Goal: Task Accomplishment & Management: Use online tool/utility

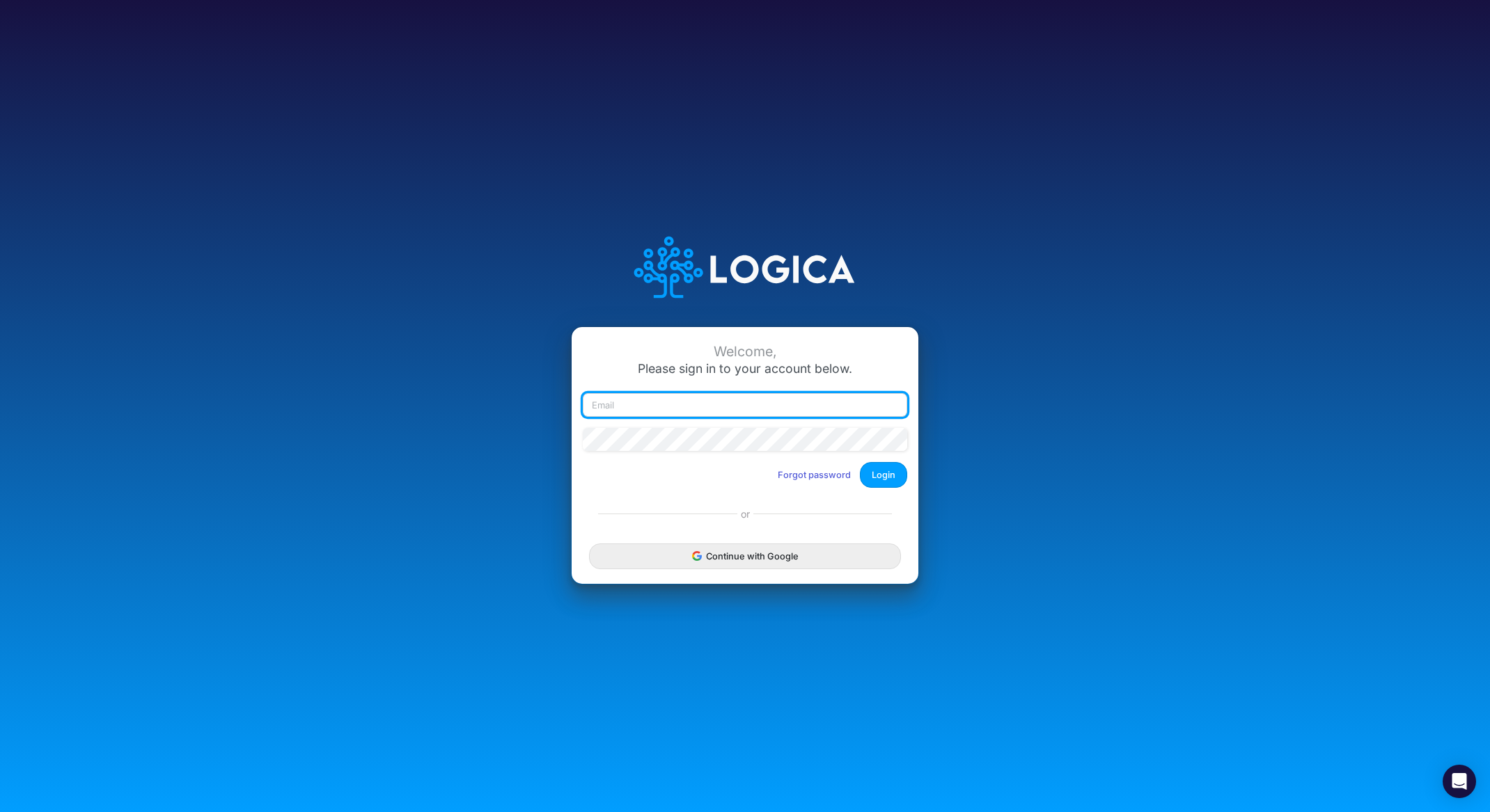
click at [671, 410] on input "email" at bounding box center [745, 405] width 324 height 24
type input "ntippets@cquencehealth.com"
click at [876, 474] on button "Login" at bounding box center [883, 475] width 47 height 26
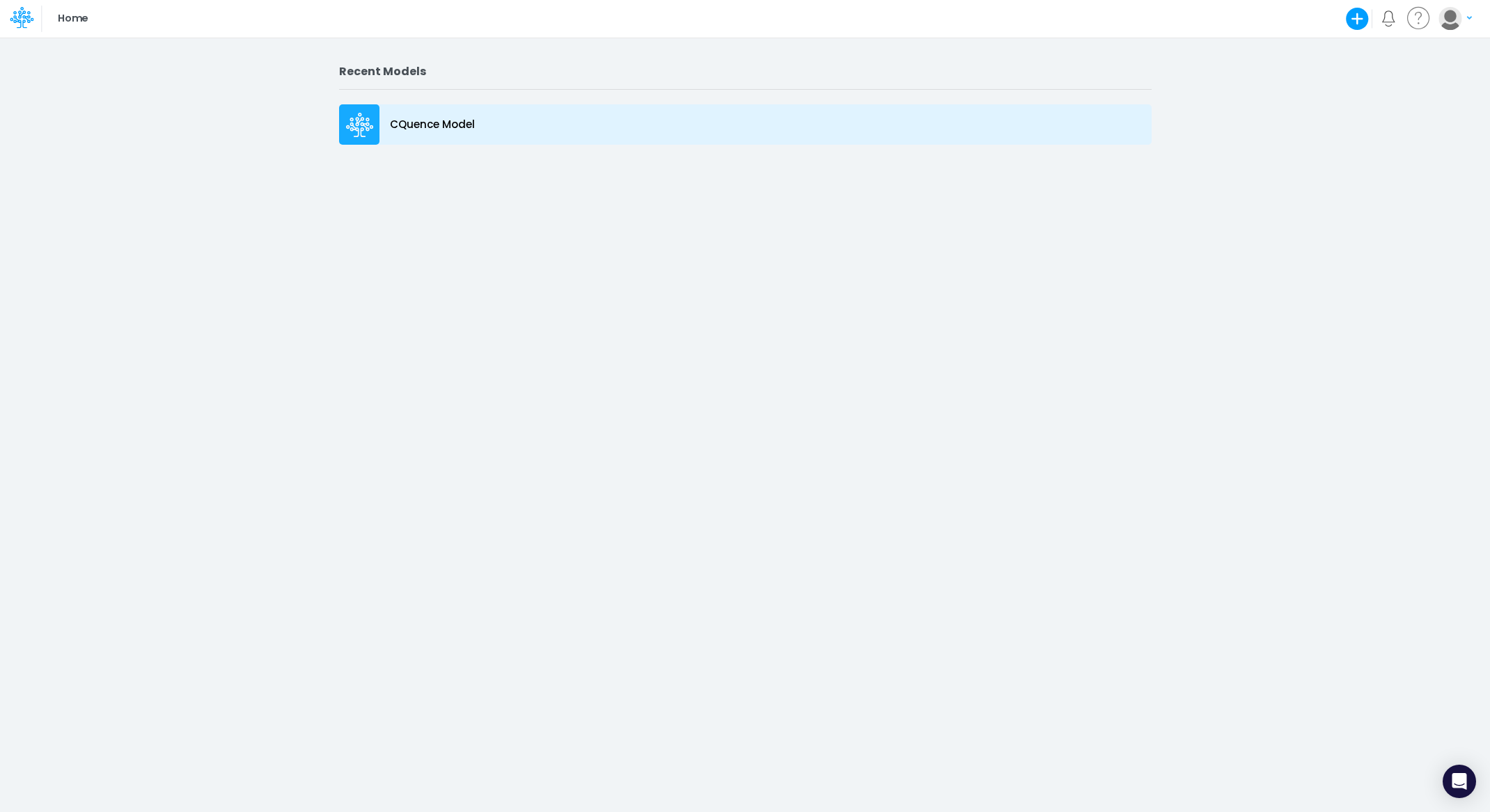
click at [413, 109] on div "CQuence Model" at bounding box center [745, 125] width 812 height 40
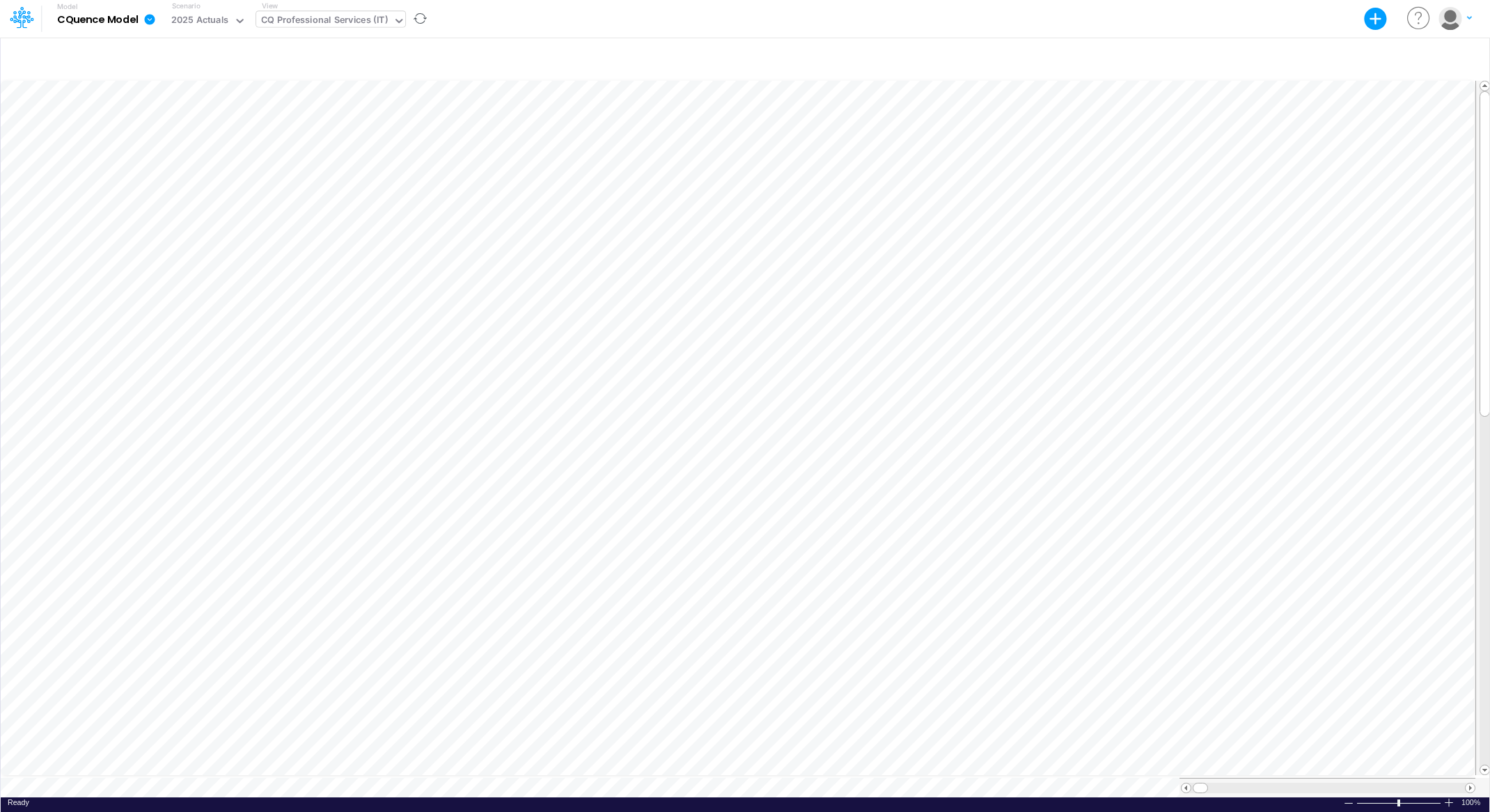
click at [329, 11] on div "View CQ Professional Services (IT)" at bounding box center [331, 19] width 149 height 36
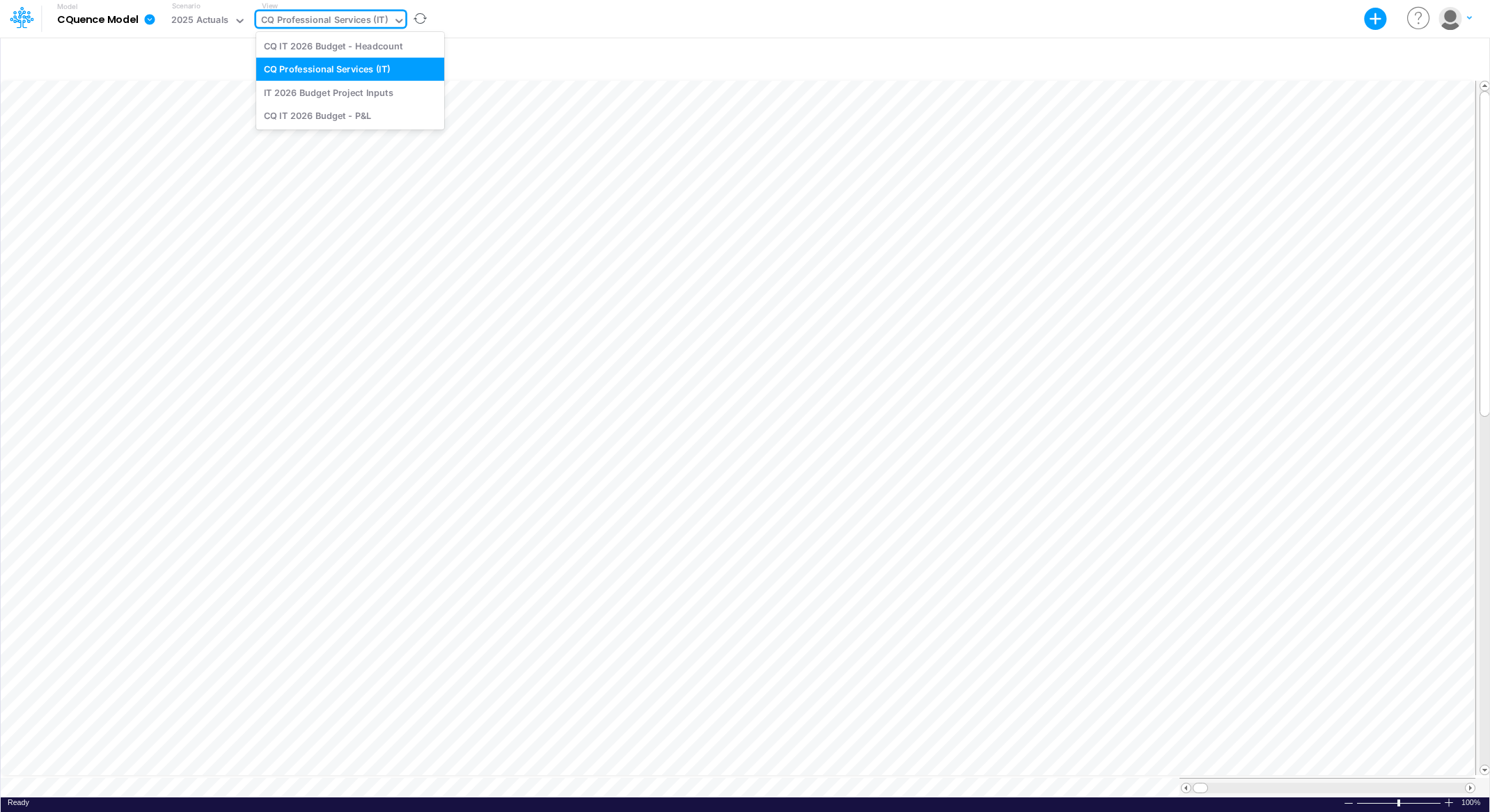
click at [342, 15] on div "CQ Professional Services (IT)" at bounding box center [324, 21] width 127 height 16
click at [341, 88] on div "IT 2026 Budget Project Inputs" at bounding box center [350, 92] width 188 height 23
click at [319, 18] on div "IT 2026 Budget Project Inputs" at bounding box center [360, 21] width 130 height 16
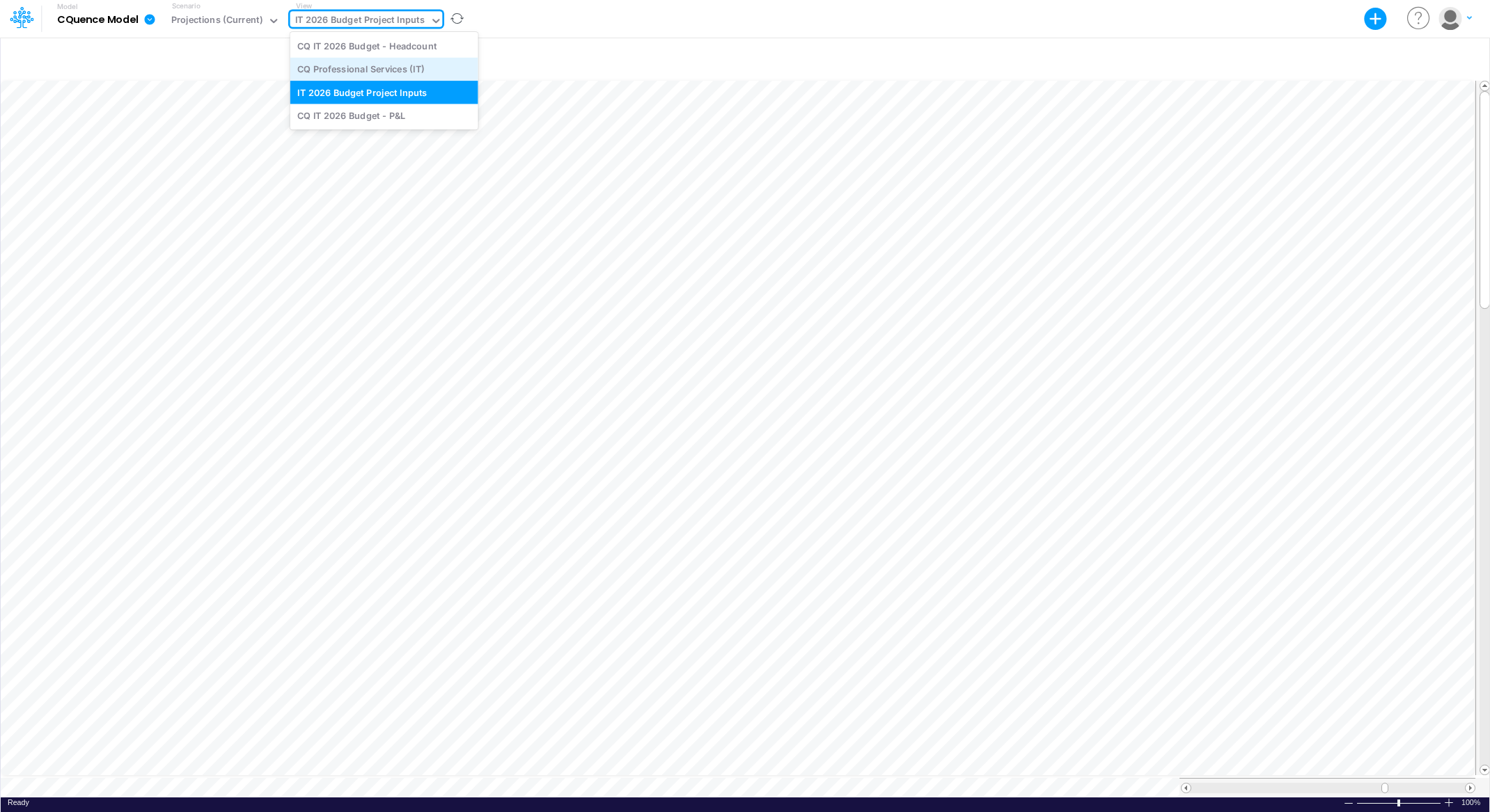
click at [336, 66] on div "CQ Professional Services (IT)" at bounding box center [384, 70] width 188 height 23
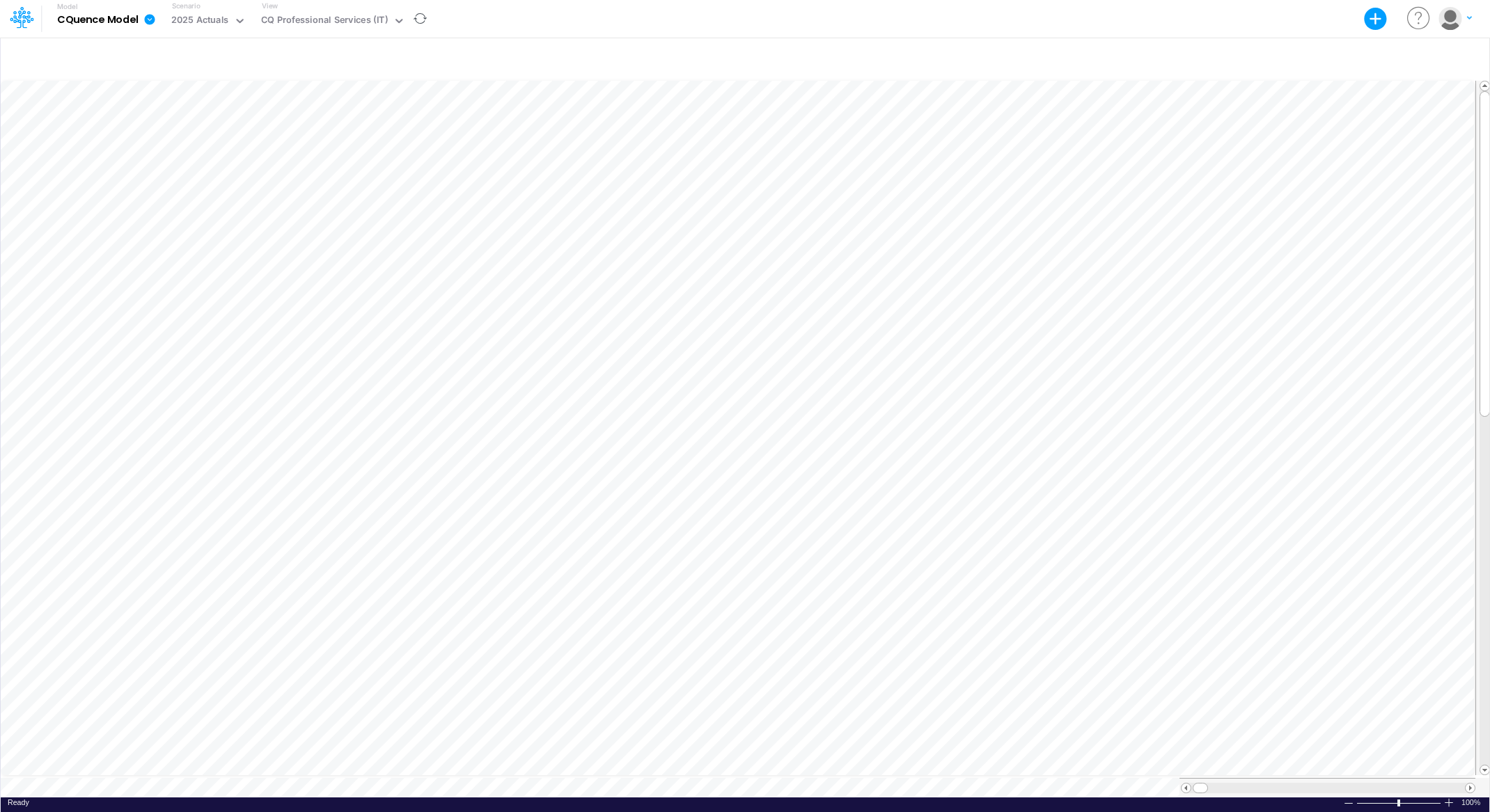
click at [368, 9] on div "View CQ Professional Services (IT)" at bounding box center [331, 19] width 149 height 36
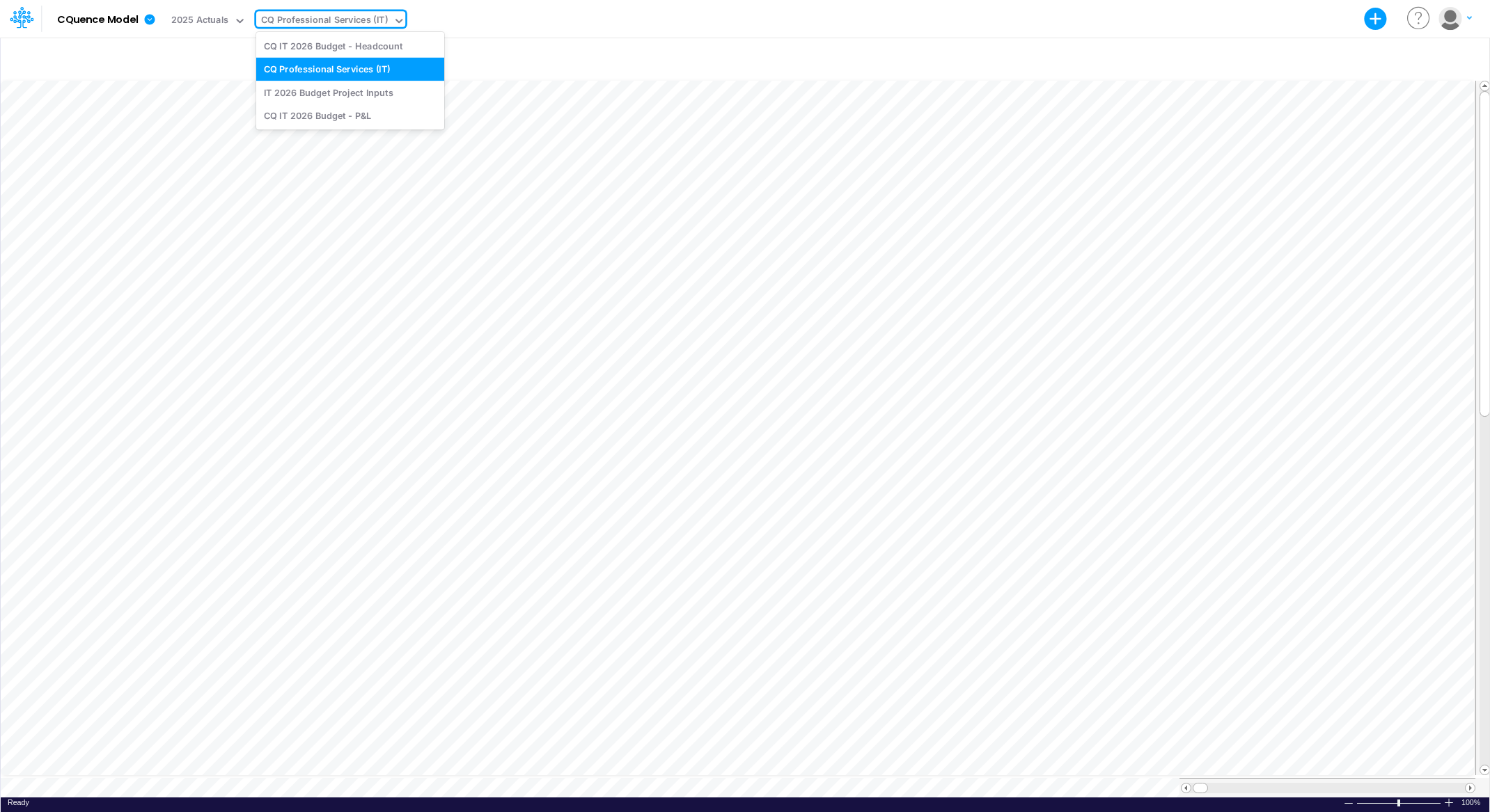
click at [366, 19] on div "CQ Professional Services (IT)" at bounding box center [324, 21] width 127 height 16
click at [353, 121] on div "CQ IT 2026 Budget - P&L" at bounding box center [350, 115] width 188 height 23
click at [356, 18] on div "CQ IT 2026 Budget - P&L" at bounding box center [349, 21] width 108 height 16
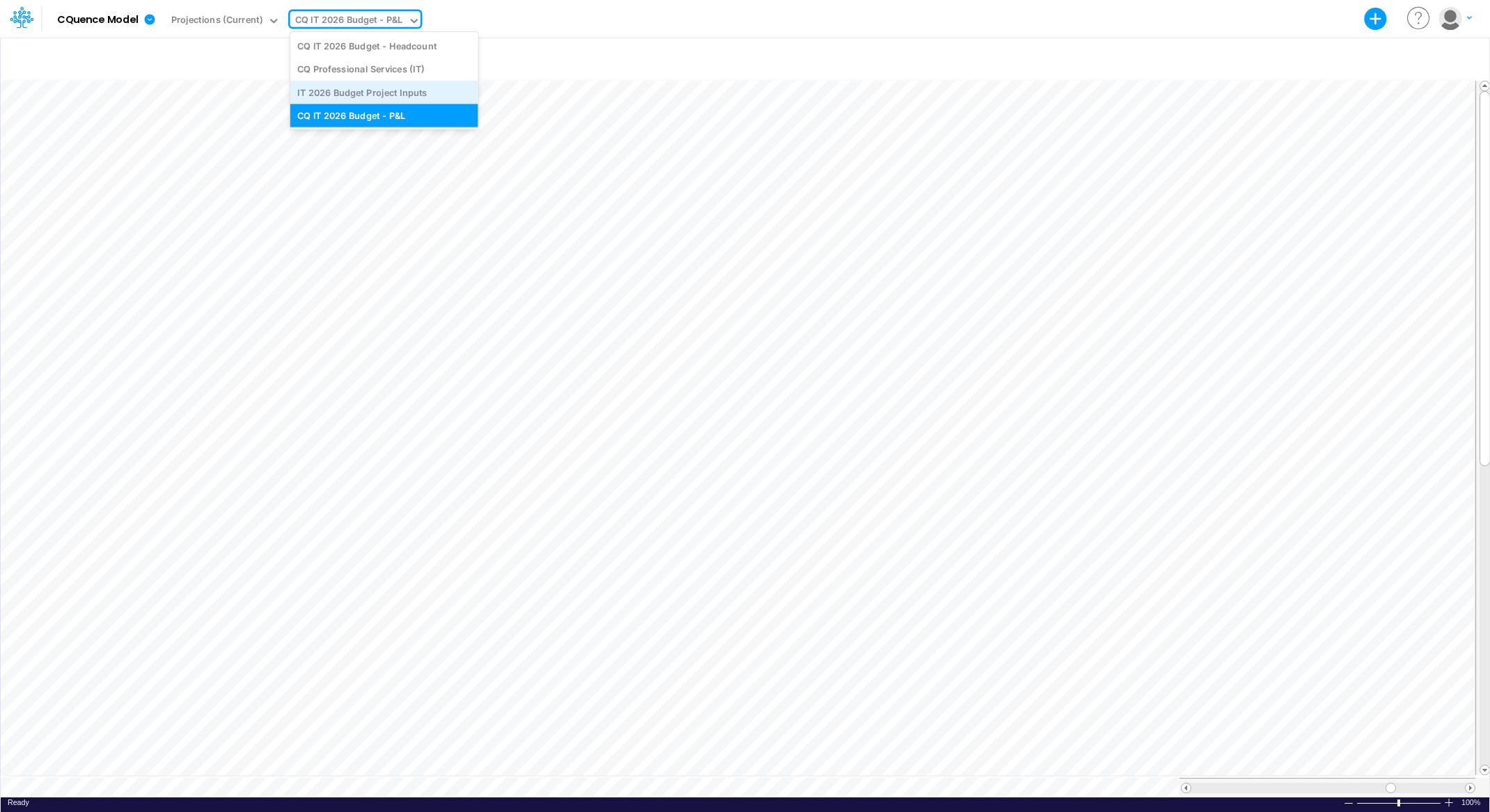
click at [348, 97] on div "IT 2026 Budget Project Inputs" at bounding box center [384, 92] width 188 height 23
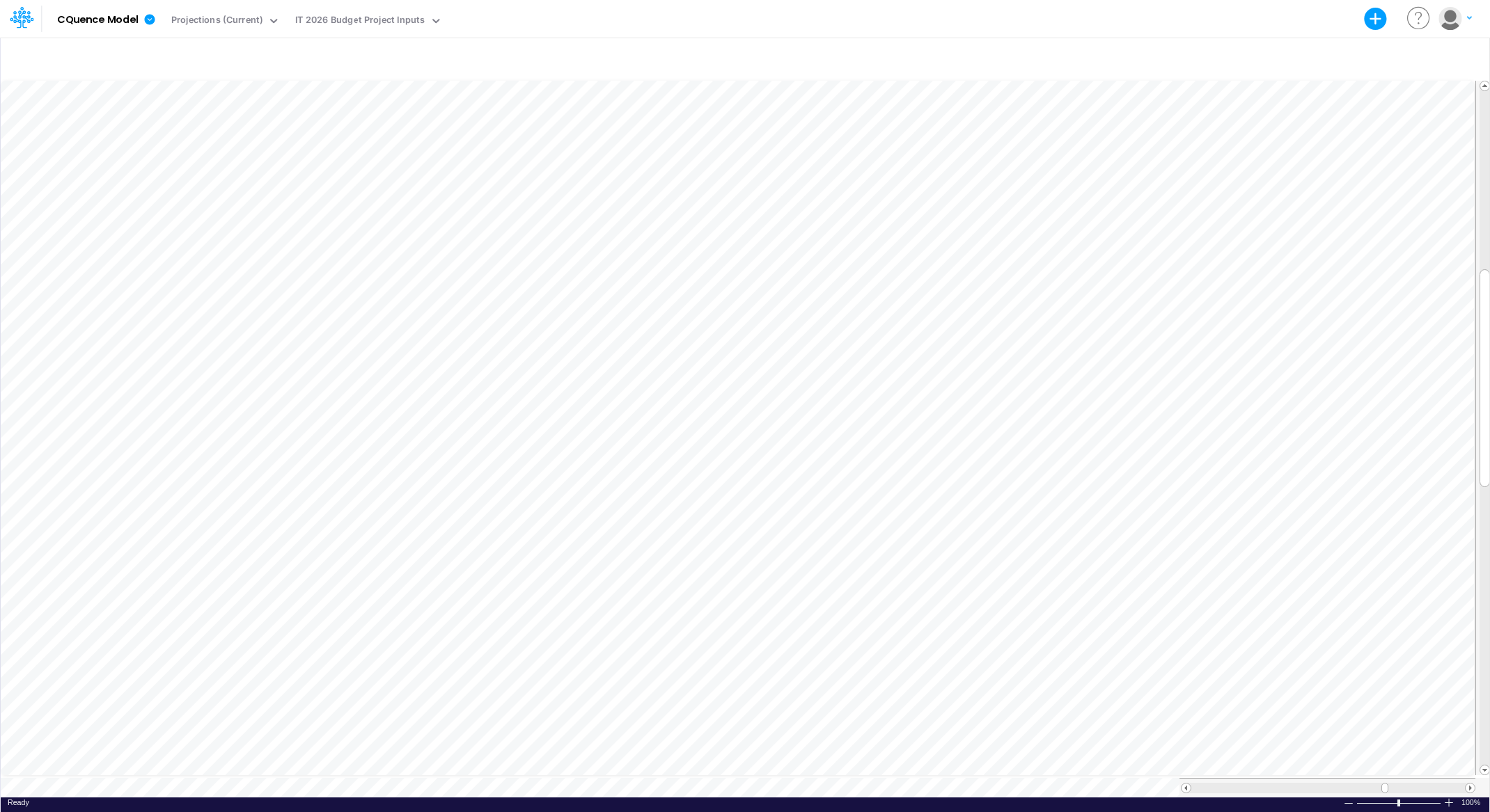
scroll to position [6, 1]
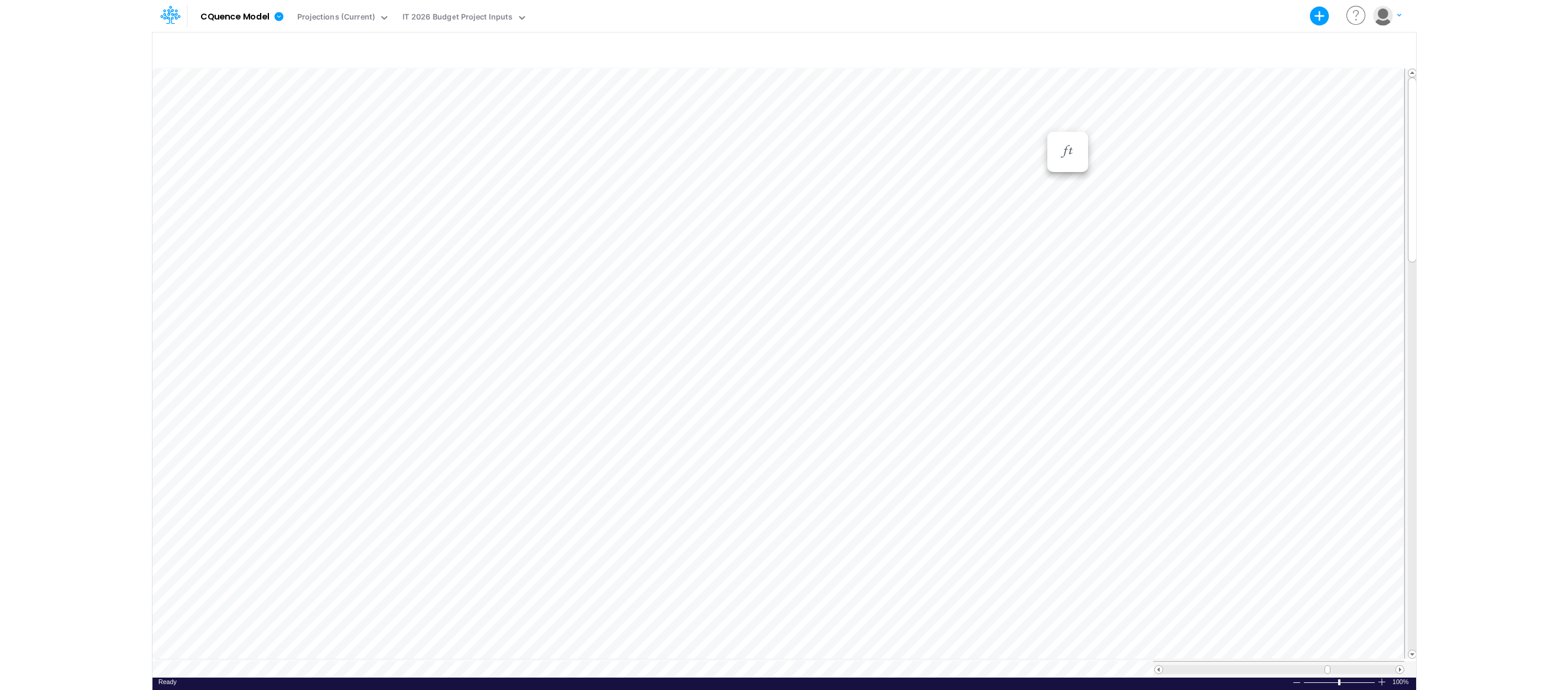
scroll to position [5, 1]
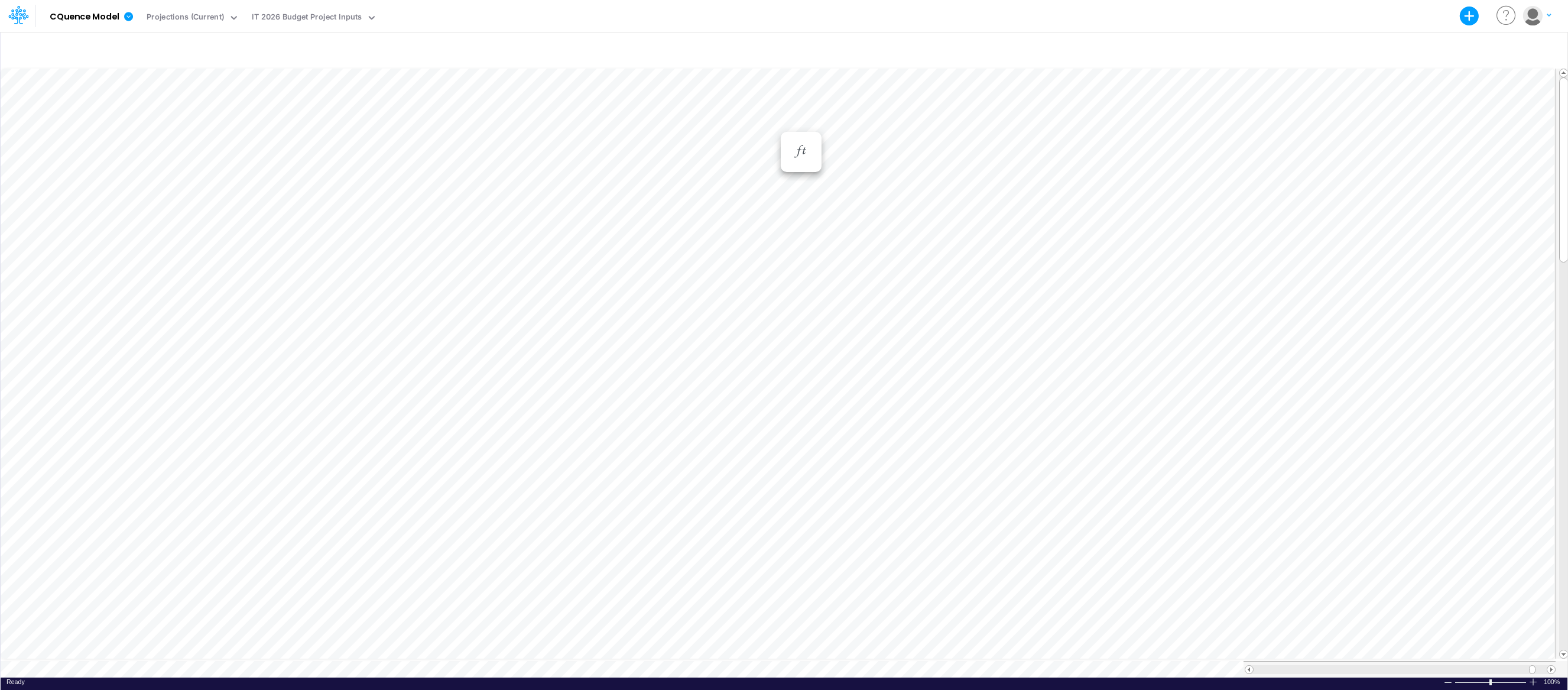
scroll to position [5, 1]
click at [523, 159] on div "SrFax online fax Svc ops and accounting" at bounding box center [592, 160] width 227 height 11
click at [478, 159] on div "Faxing Service" at bounding box center [592, 160] width 227 height 11
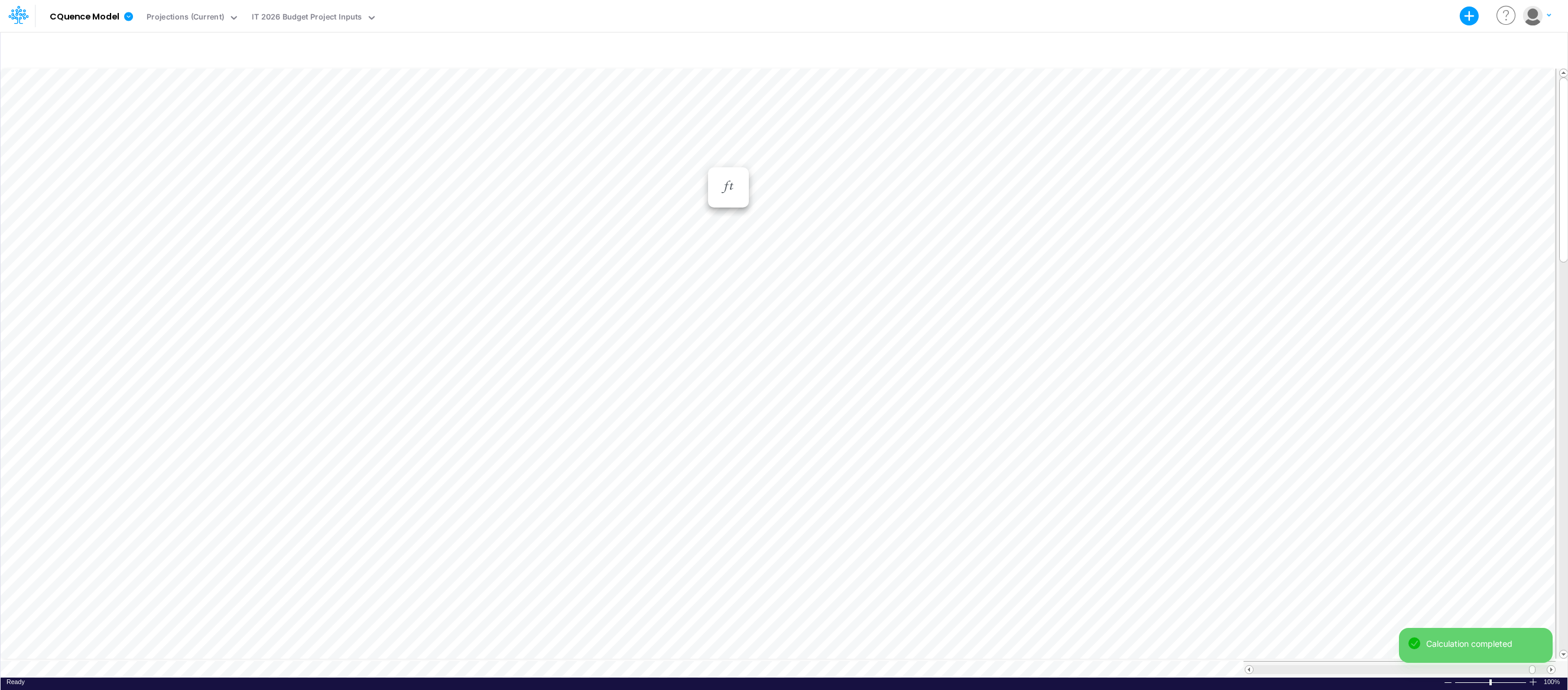
scroll to position [5, 1]
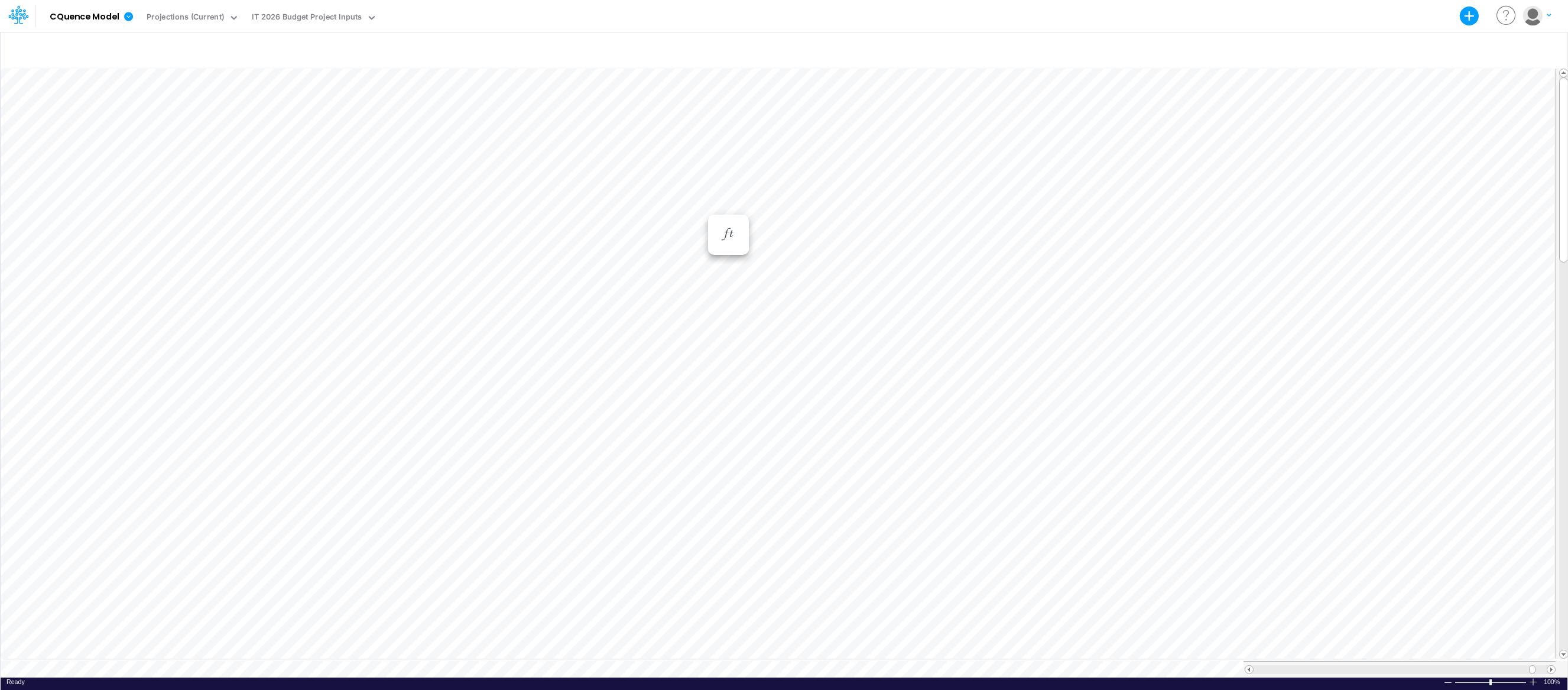
scroll to position [5, 1]
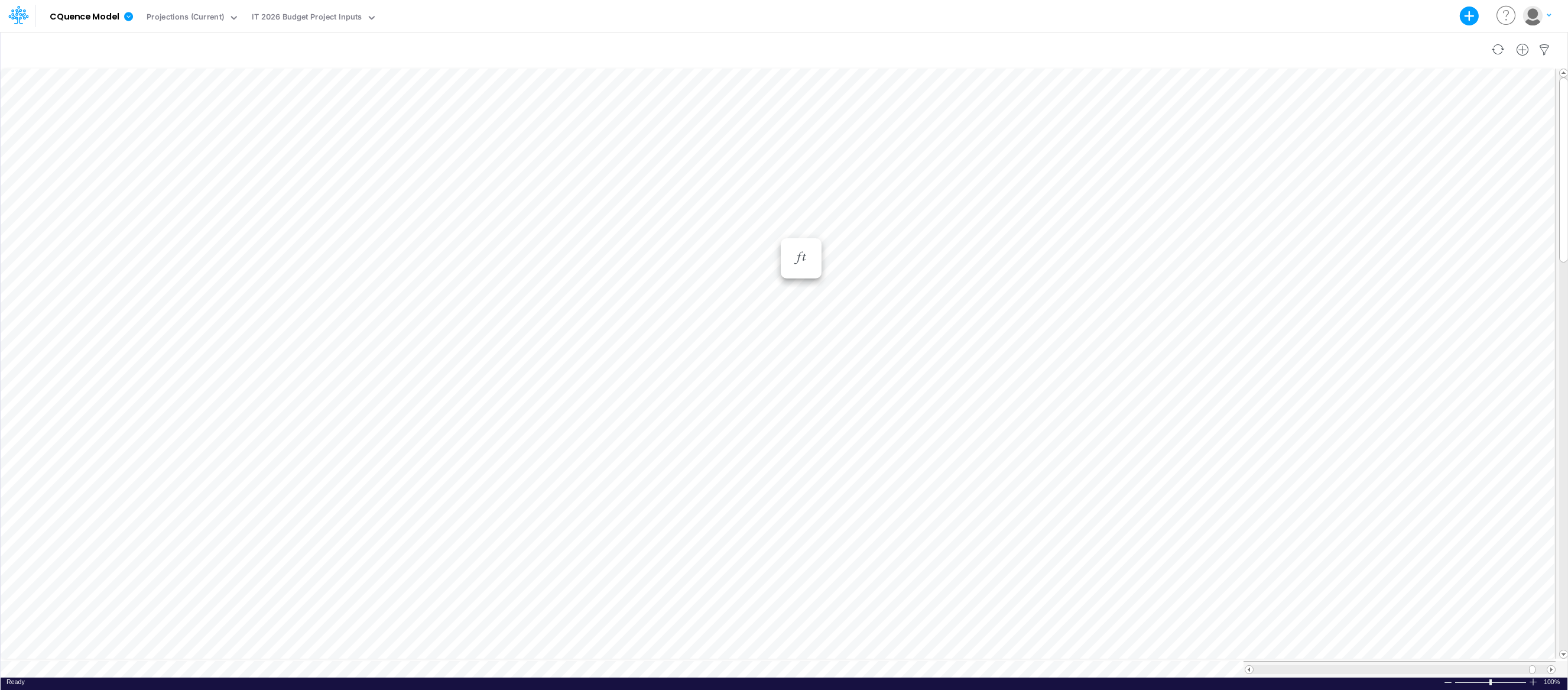
scroll to position [5, 1]
click at [1108, 231] on div "Paste Cut Copy AutoFill [DATE]-24 Jan-23 Feb-23 Mar-23 Apr-23 May-23 Jun-23 [DA…" at bounding box center [784, 372] width 1567 height 611
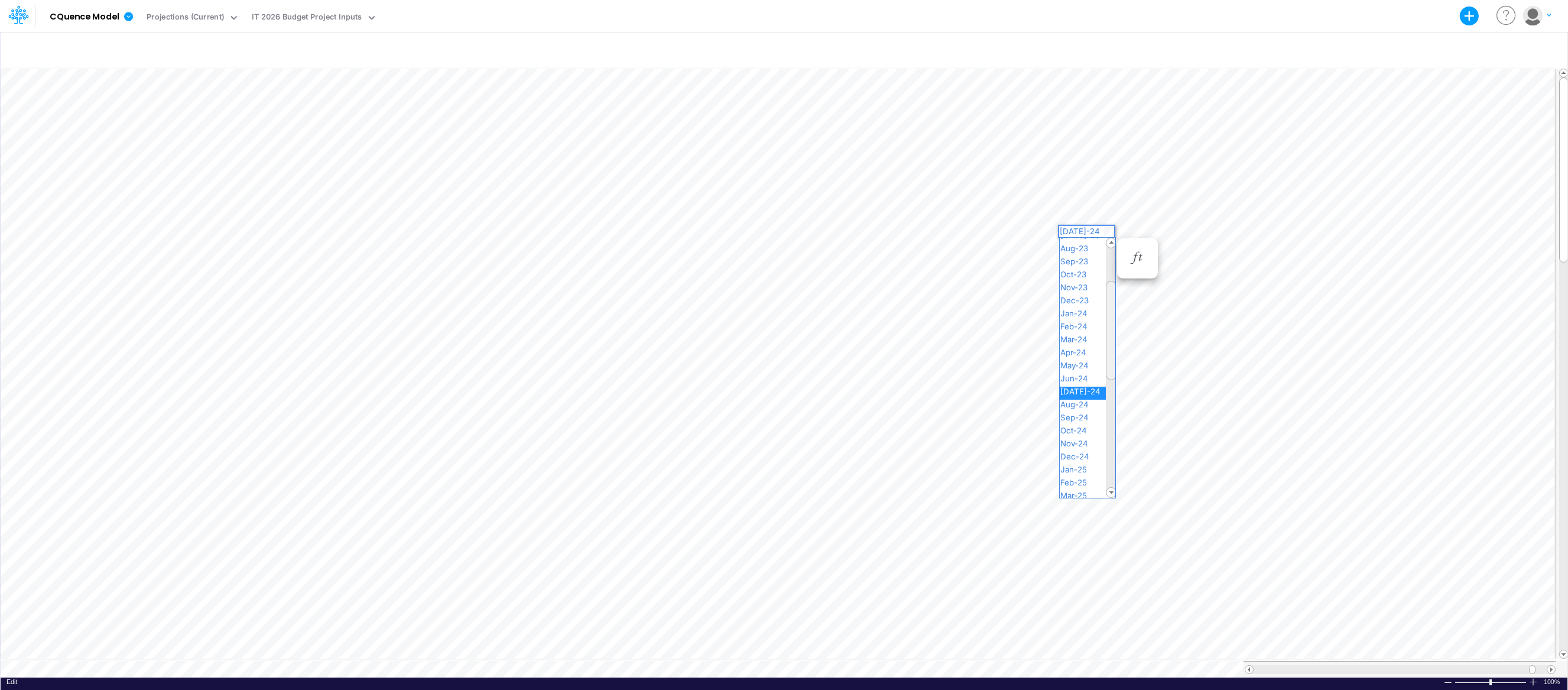
drag, startPoint x: 1108, startPoint y: 284, endPoint x: 1108, endPoint y: 385, distance: 101.0
click at [1109, 380] on div at bounding box center [1111, 330] width 10 height 99
drag, startPoint x: 1108, startPoint y: 385, endPoint x: 1110, endPoint y: 363, distance: 22.1
click at [1110, 363] on div at bounding box center [1111, 376] width 10 height 99
click at [1087, 428] on span "[DATE]-25" at bounding box center [1085, 429] width 51 height 10
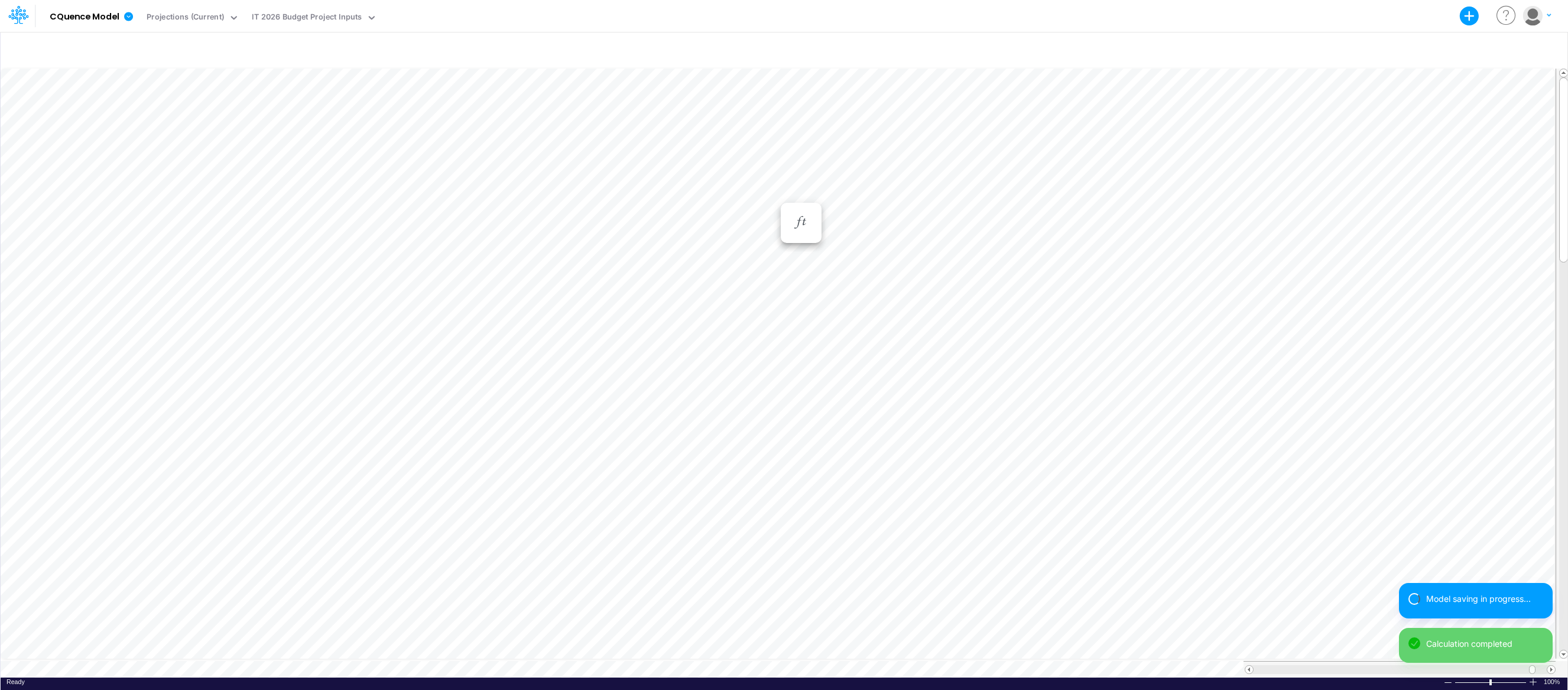
scroll to position [5, 1]
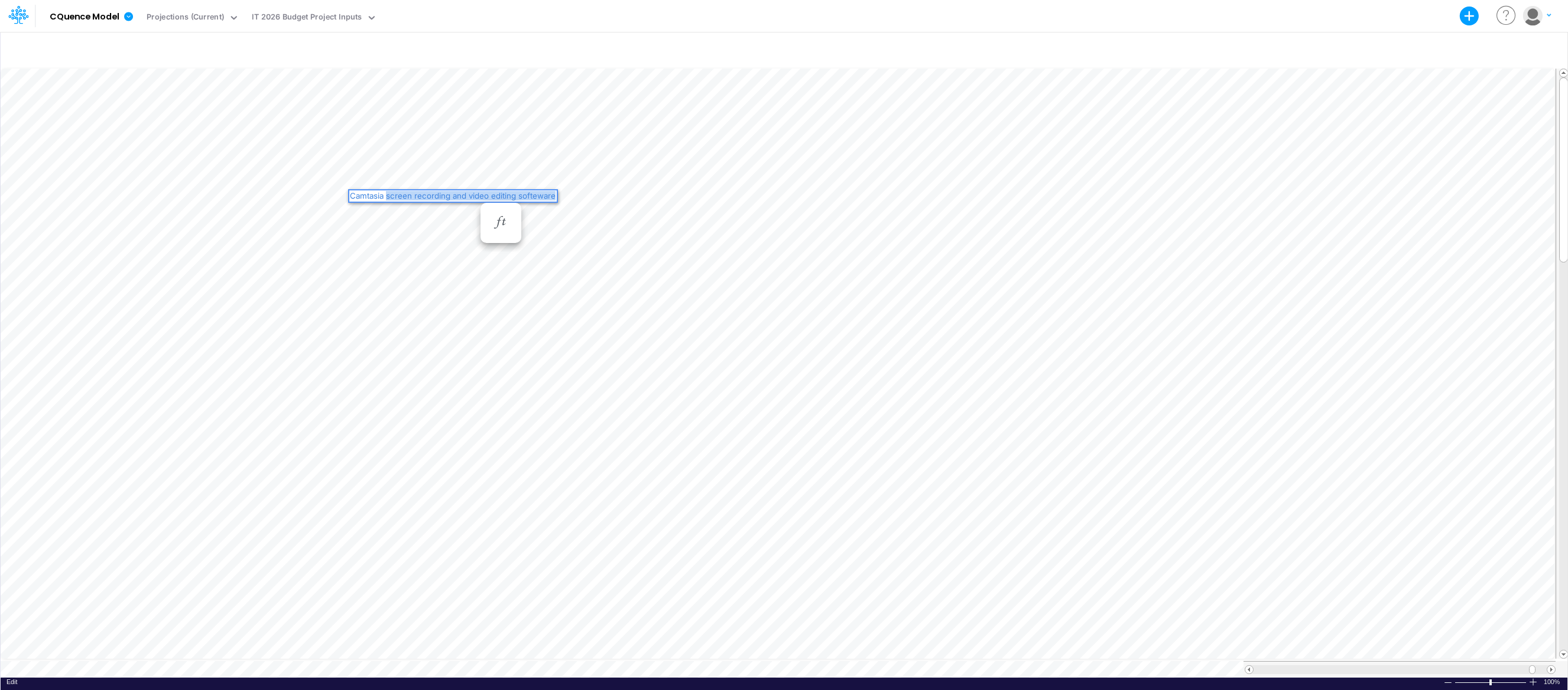
drag, startPoint x: 554, startPoint y: 195, endPoint x: 388, endPoint y: 195, distance: 166.0
click at [388, 195] on div "Camtasia screen recording and video editing softeware" at bounding box center [453, 196] width 208 height 11
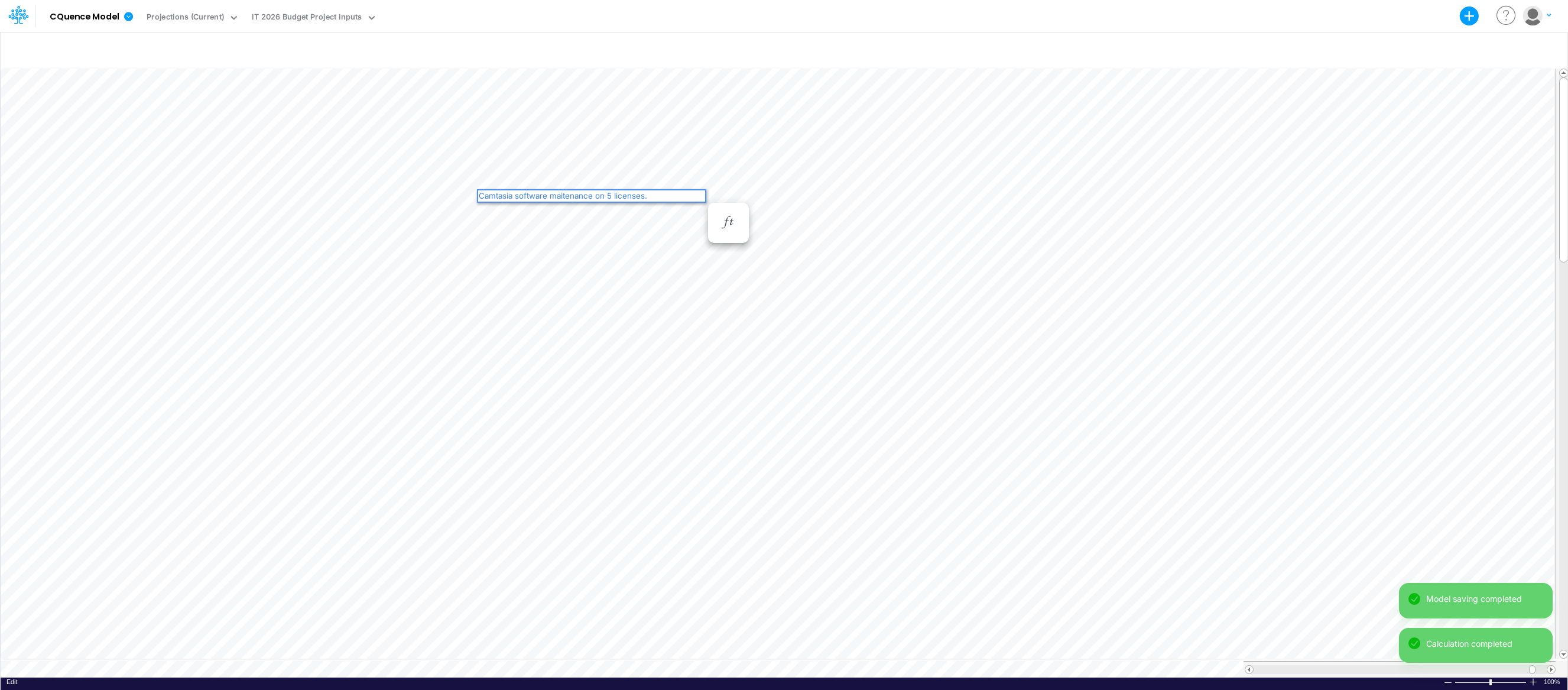
click at [479, 194] on div "Camtasia software maitenance on 5 licenses." at bounding box center [592, 196] width 227 height 11
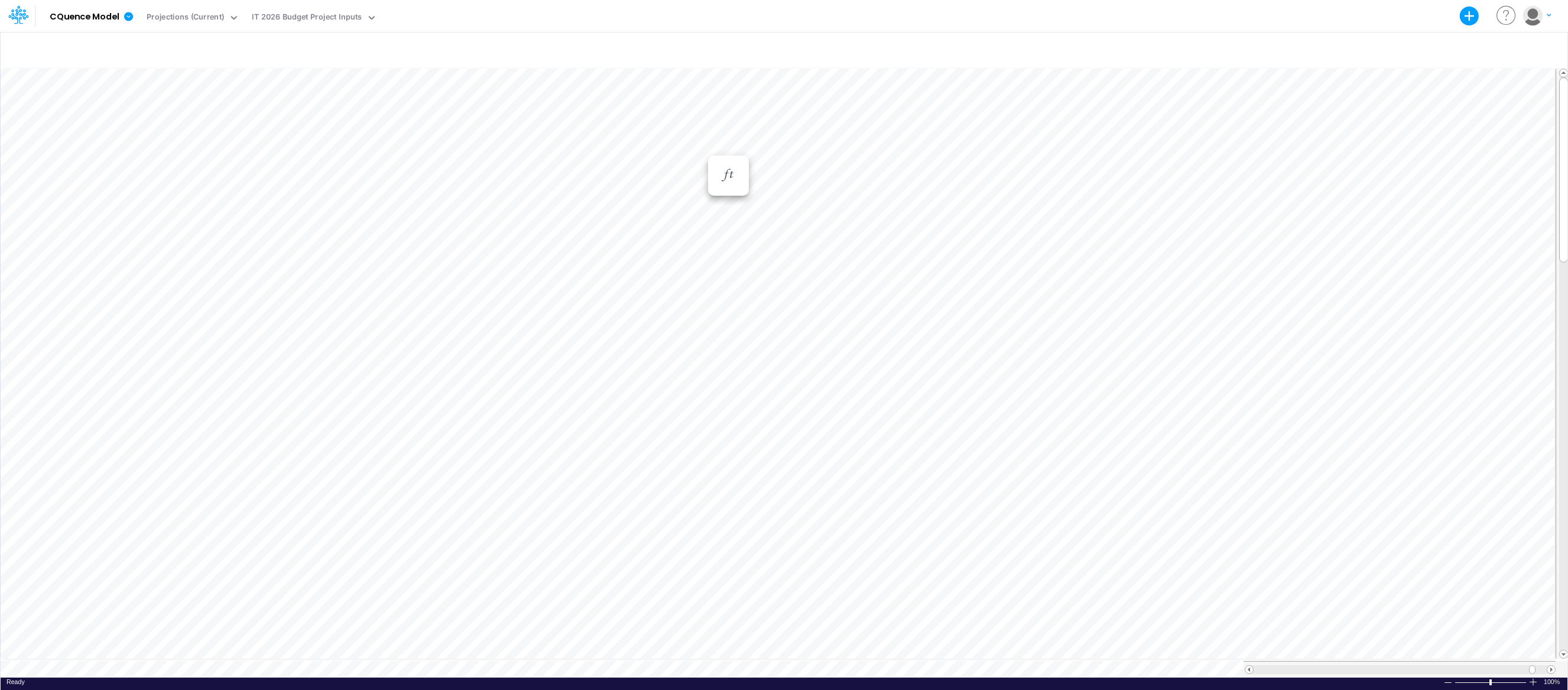
scroll to position [5, 1]
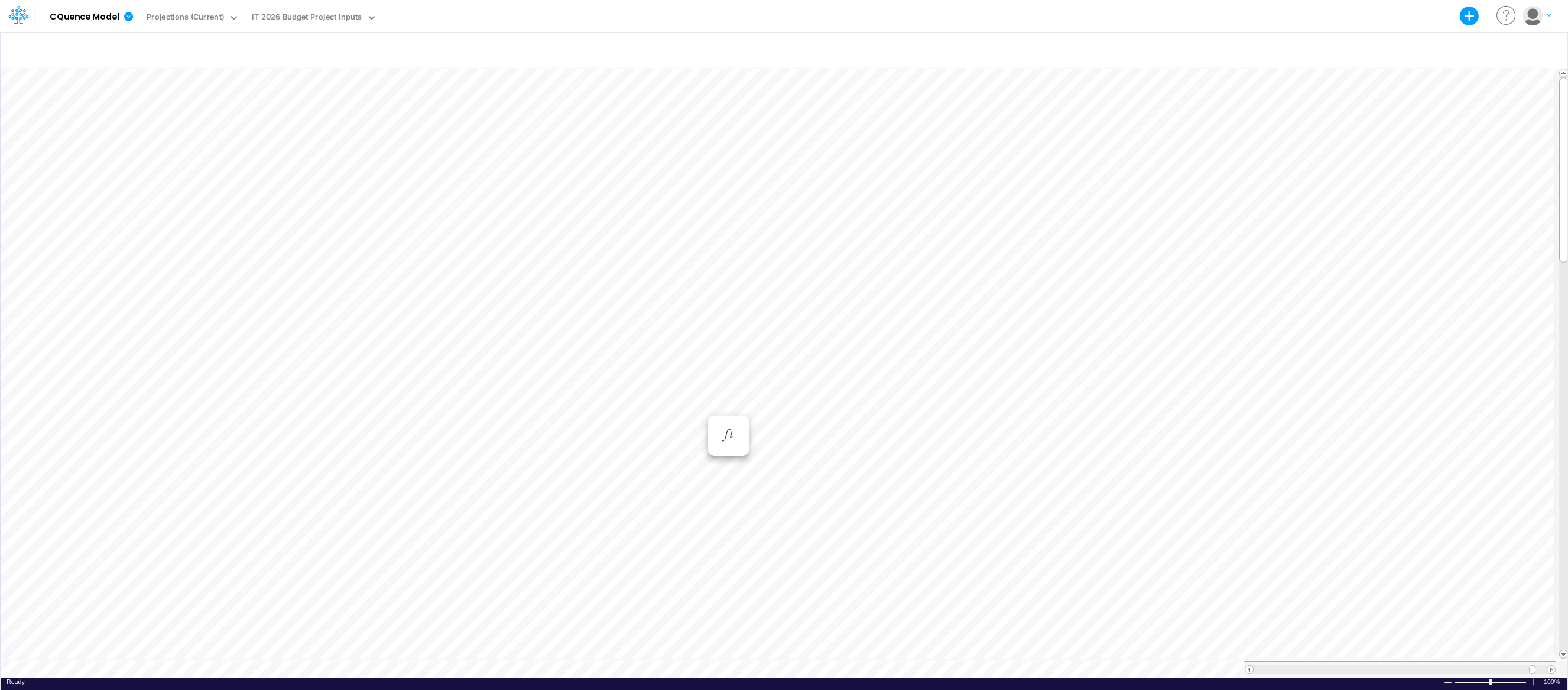
scroll to position [5, 1]
click at [537, 420] on div "MS [PERSON_NAME] 2 - InSight MPSA - Monthly Subscriptions (see MS detail tab)" at bounding box center [611, 425] width 265 height 20
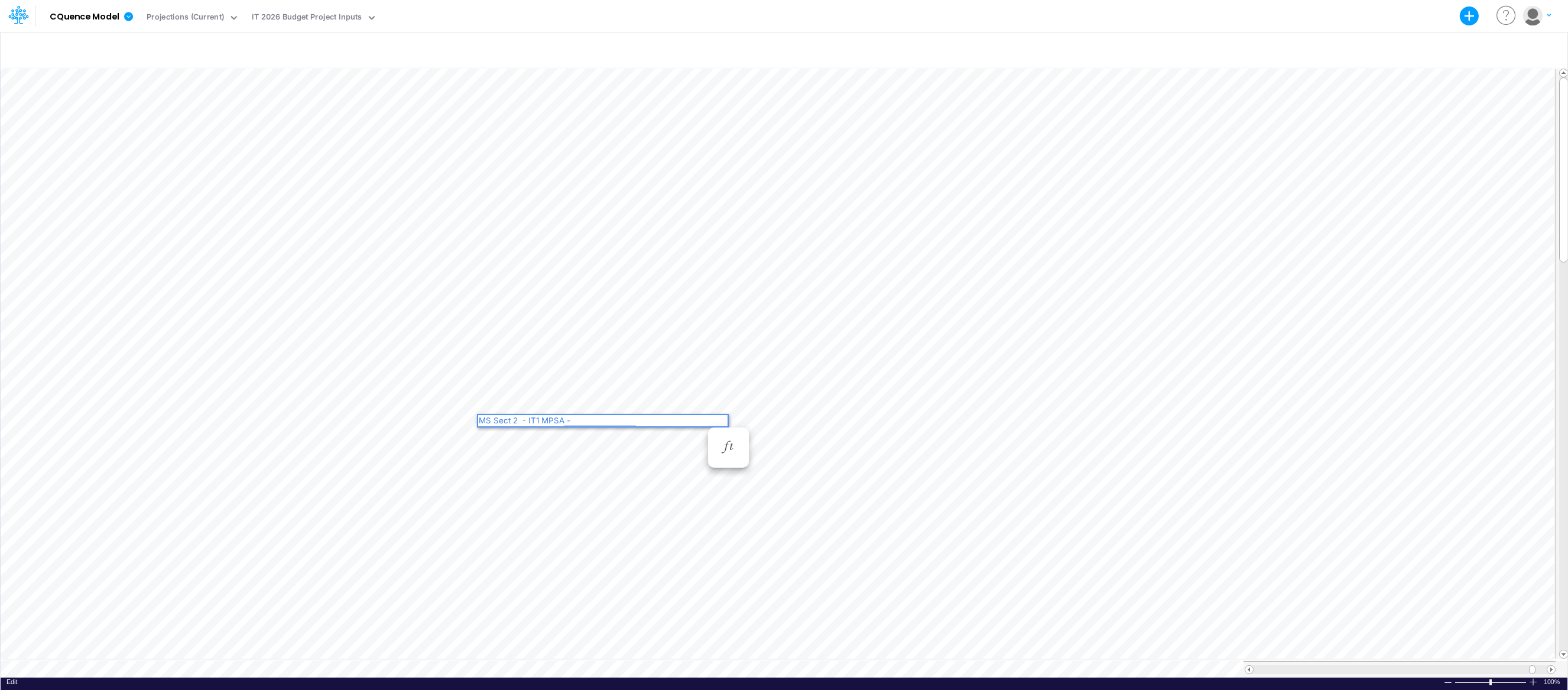
drag, startPoint x: 726, startPoint y: 420, endPoint x: 654, endPoint y: 419, distance: 72.0
click at [654, 419] on div "MS Sect 2 - IT1 MPSA - Monthly Subscriptions (see MS detail tab)" at bounding box center [603, 425] width 250 height 20
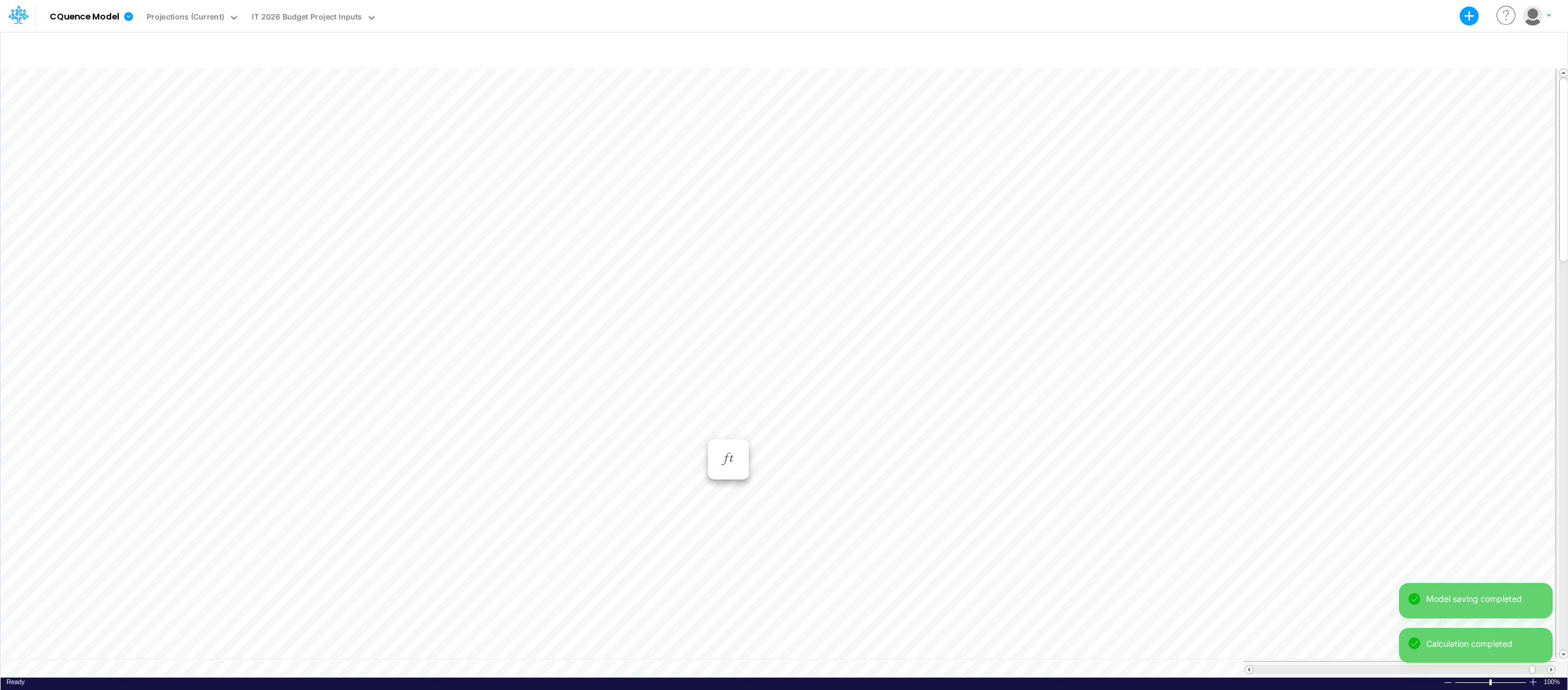
scroll to position [5, 1]
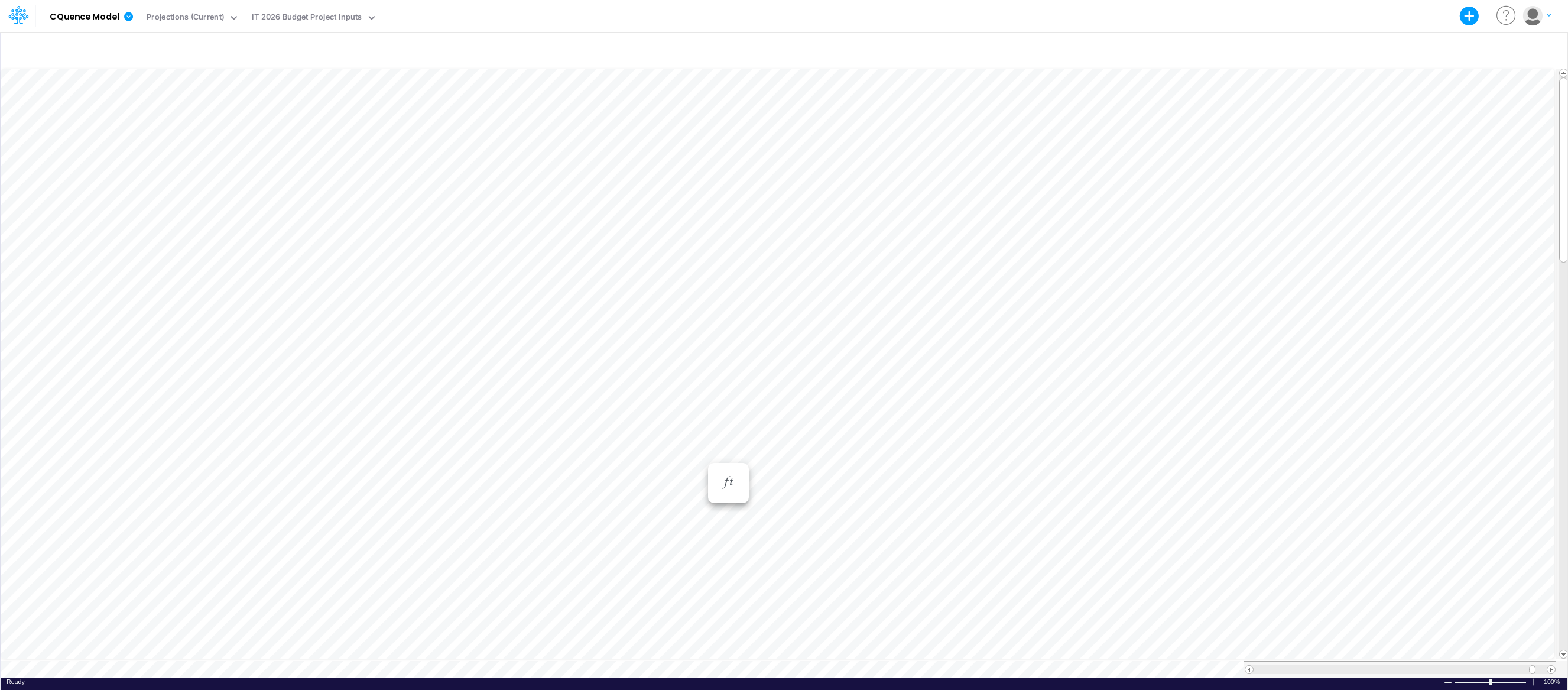
scroll to position [5, 1]
click at [690, 523] on div "Paste Cut Copy AutoFill 0" at bounding box center [784, 372] width 1567 height 611
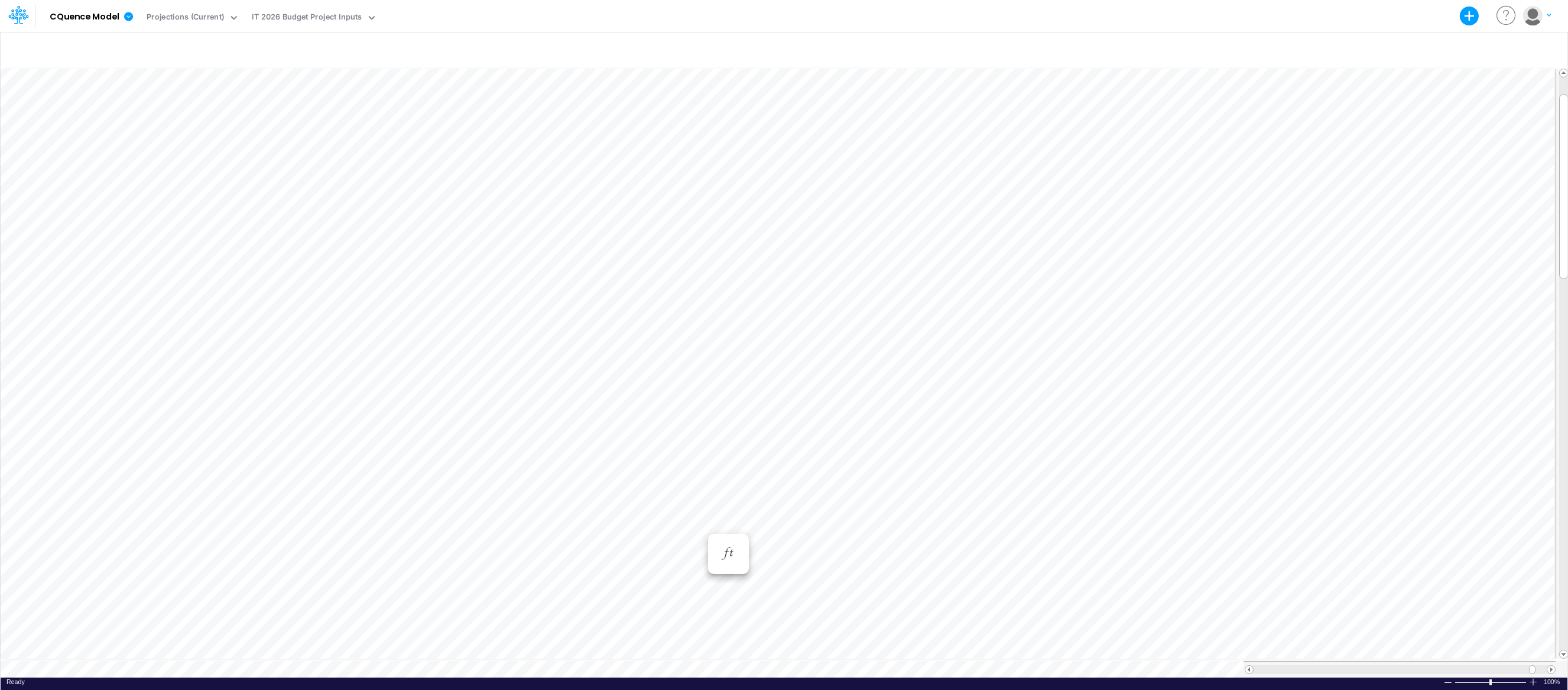
scroll to position [5, 1]
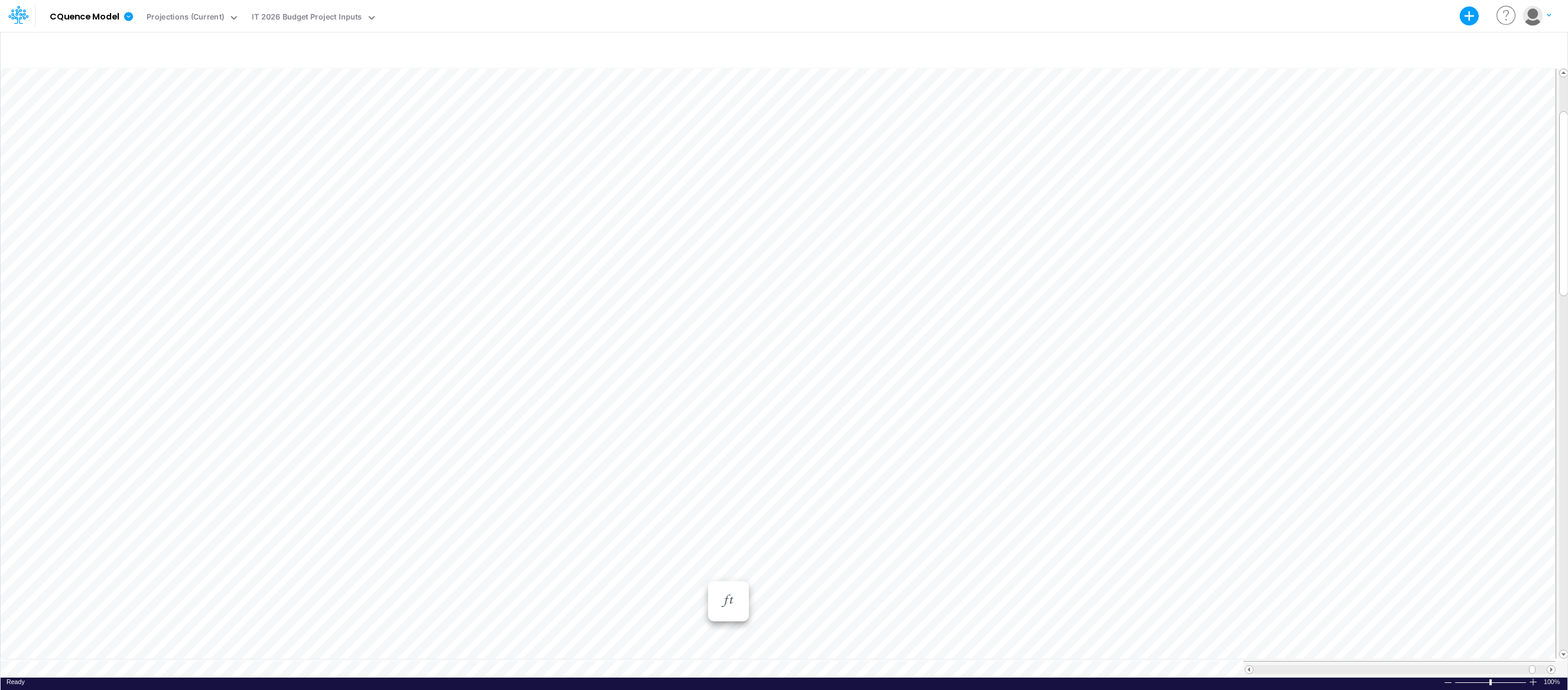
scroll to position [5, 1]
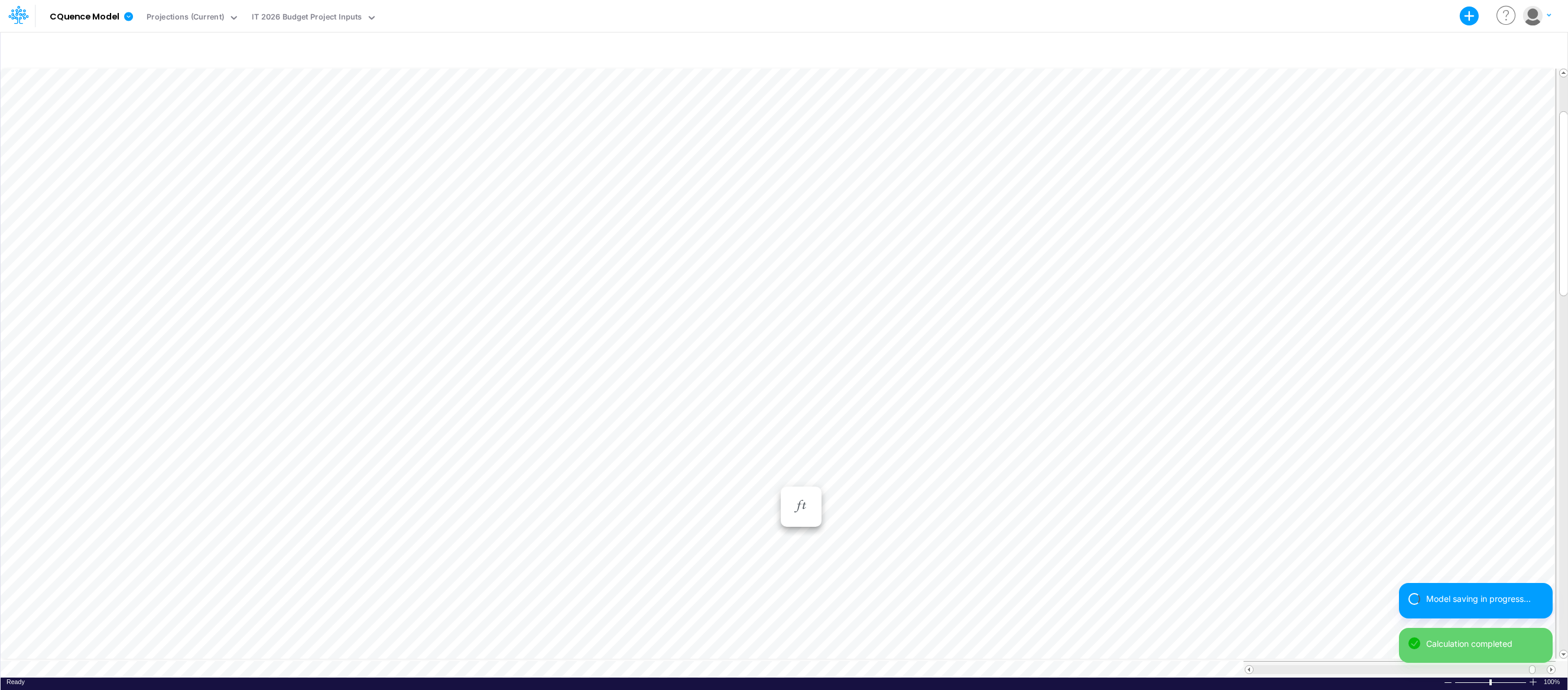
scroll to position [5, 1]
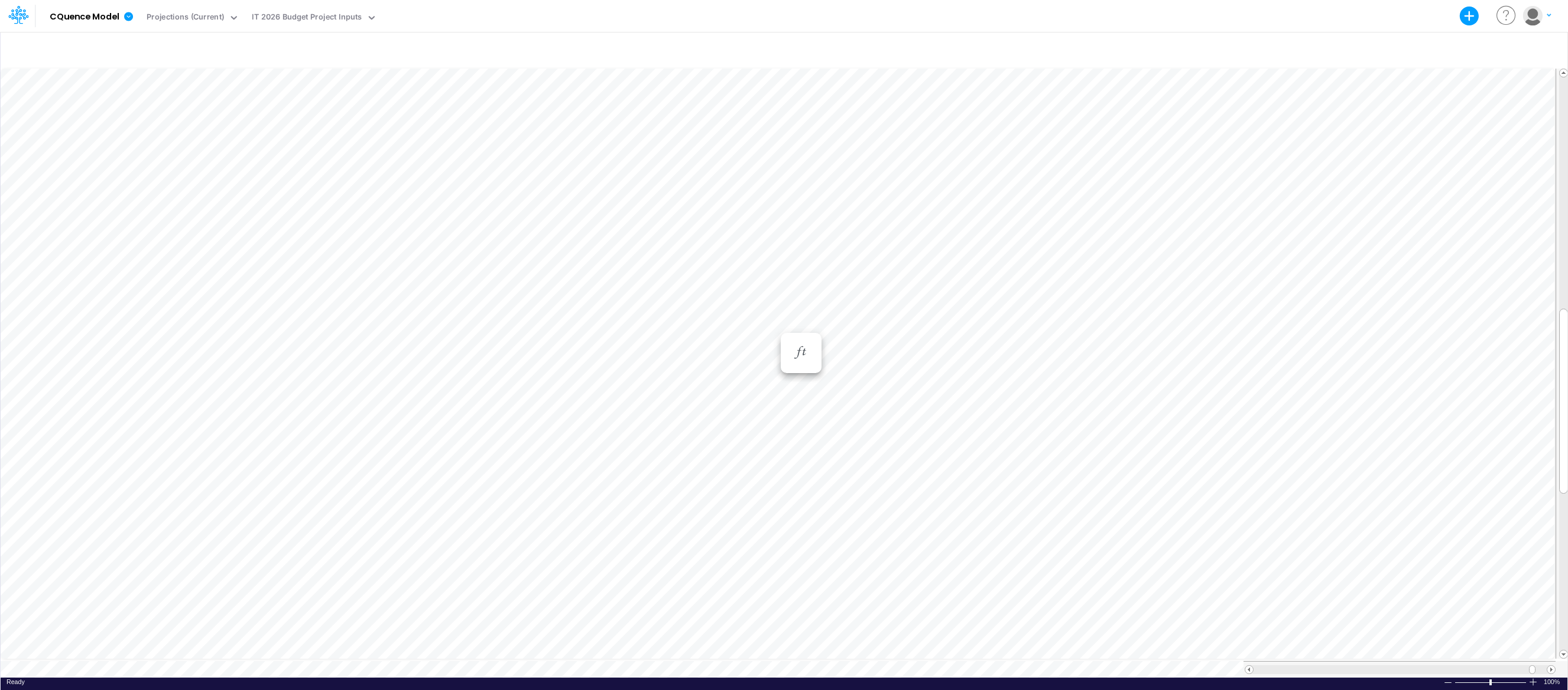
scroll to position [5, 1]
click at [10, 11] on div "98" at bounding box center [5, 5] width 10 height 11
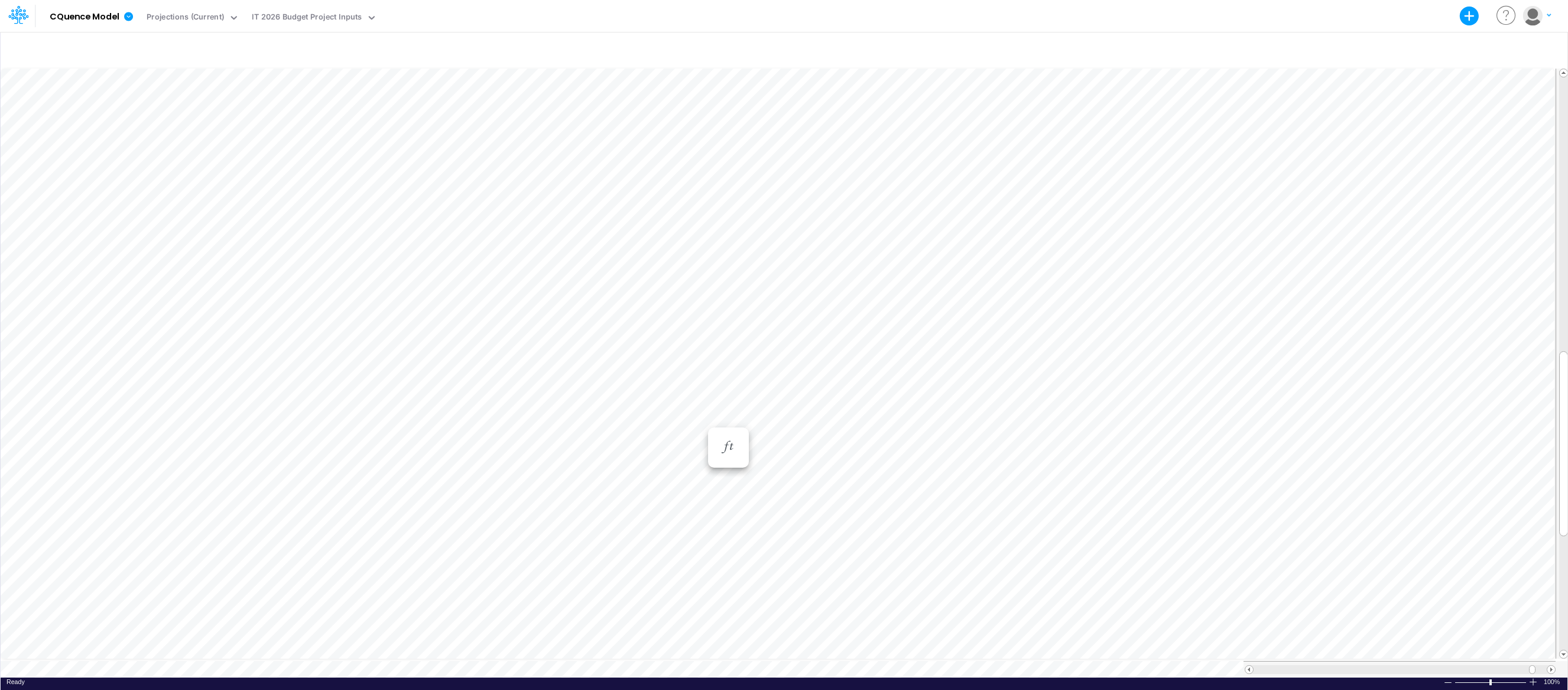
scroll to position [5, 1]
click at [343, 419] on div "Paste Cut Copy AutoFill Microsoft Copilot licenses" at bounding box center [784, 372] width 1567 height 611
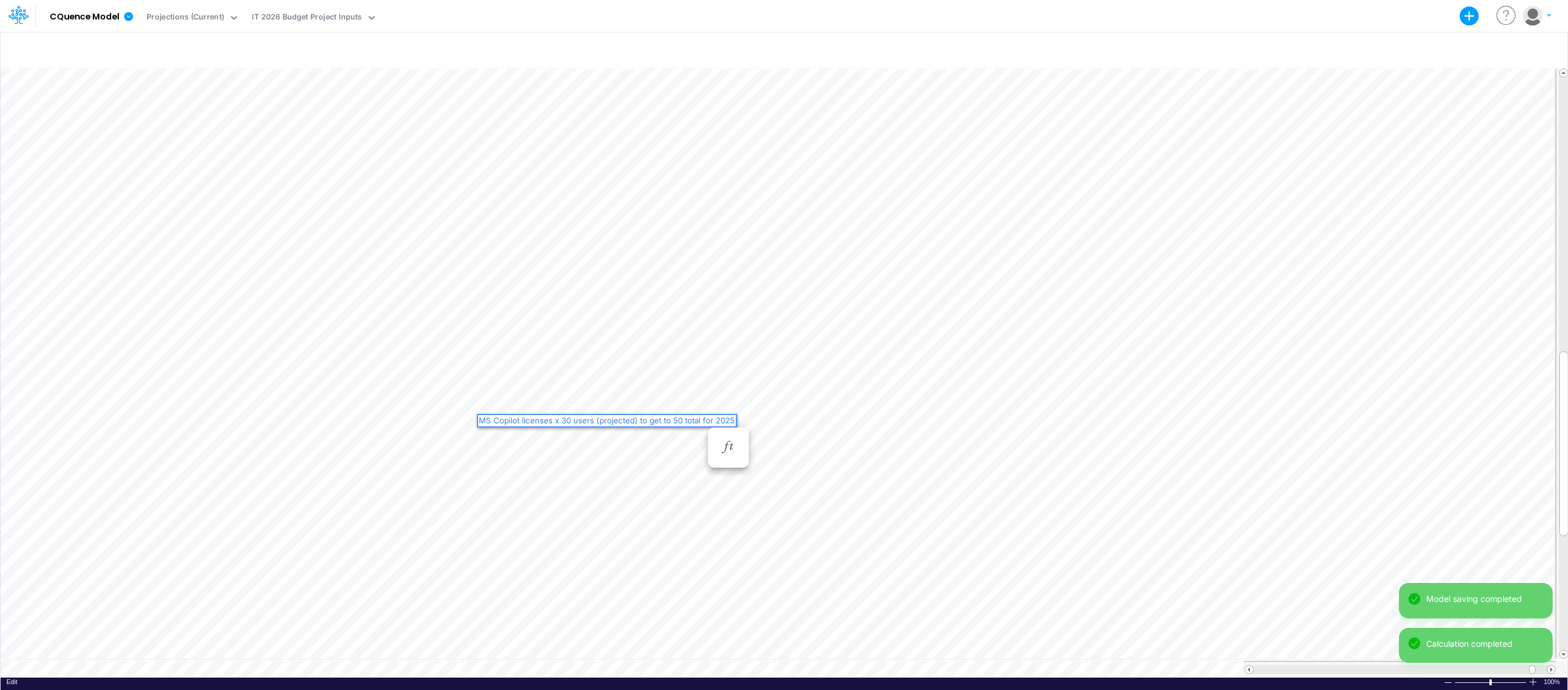
click at [523, 420] on div "MS Copilot licenses x 30 users (projected) to get to 50 total for 2025" at bounding box center [607, 421] width 257 height 11
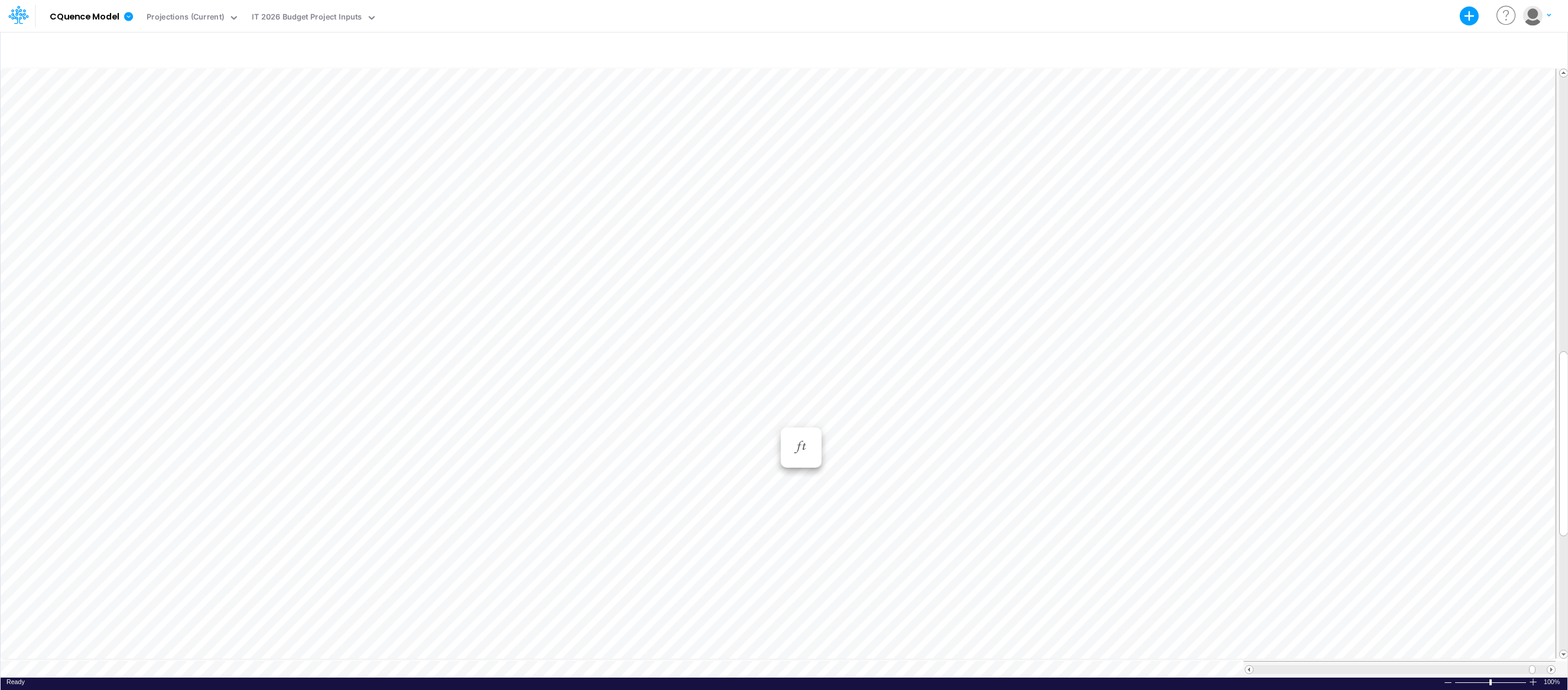
scroll to position [5, 1]
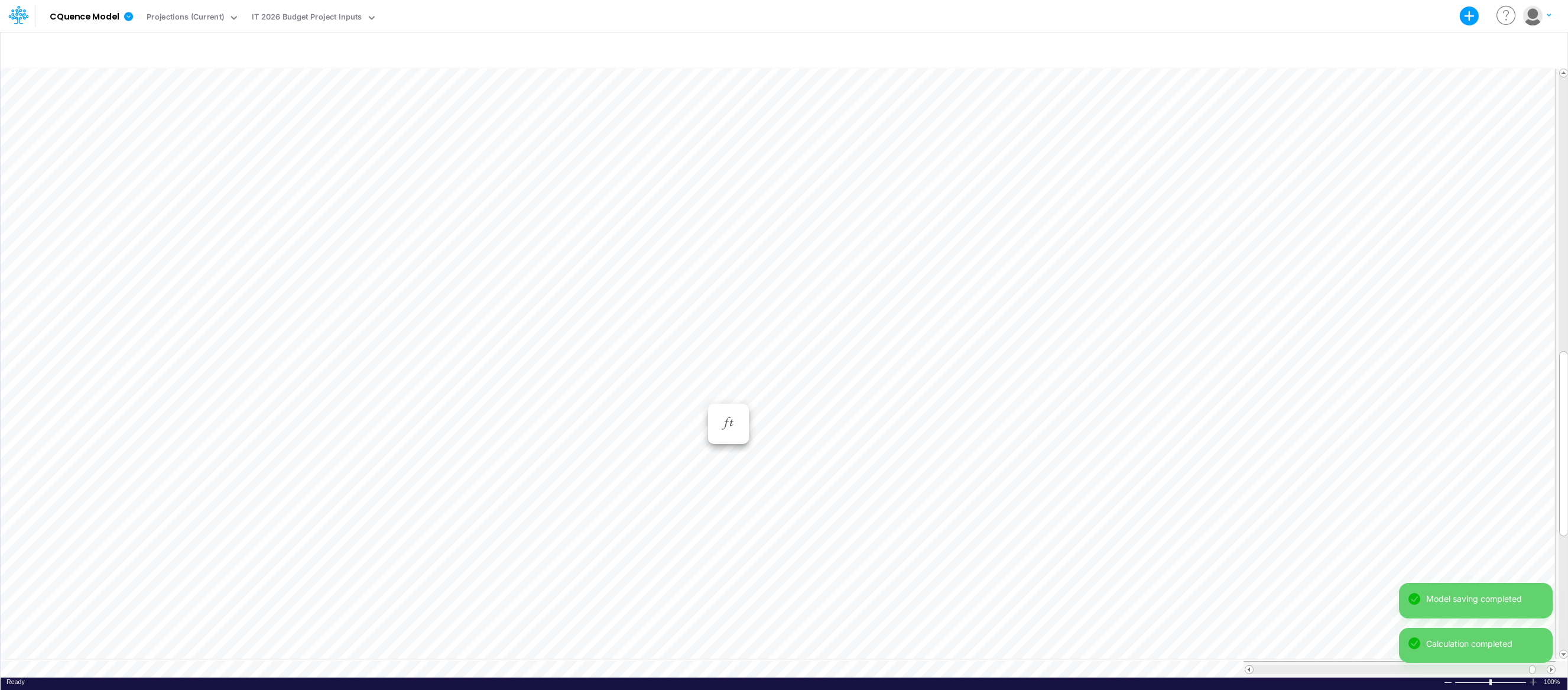
scroll to position [5, 1]
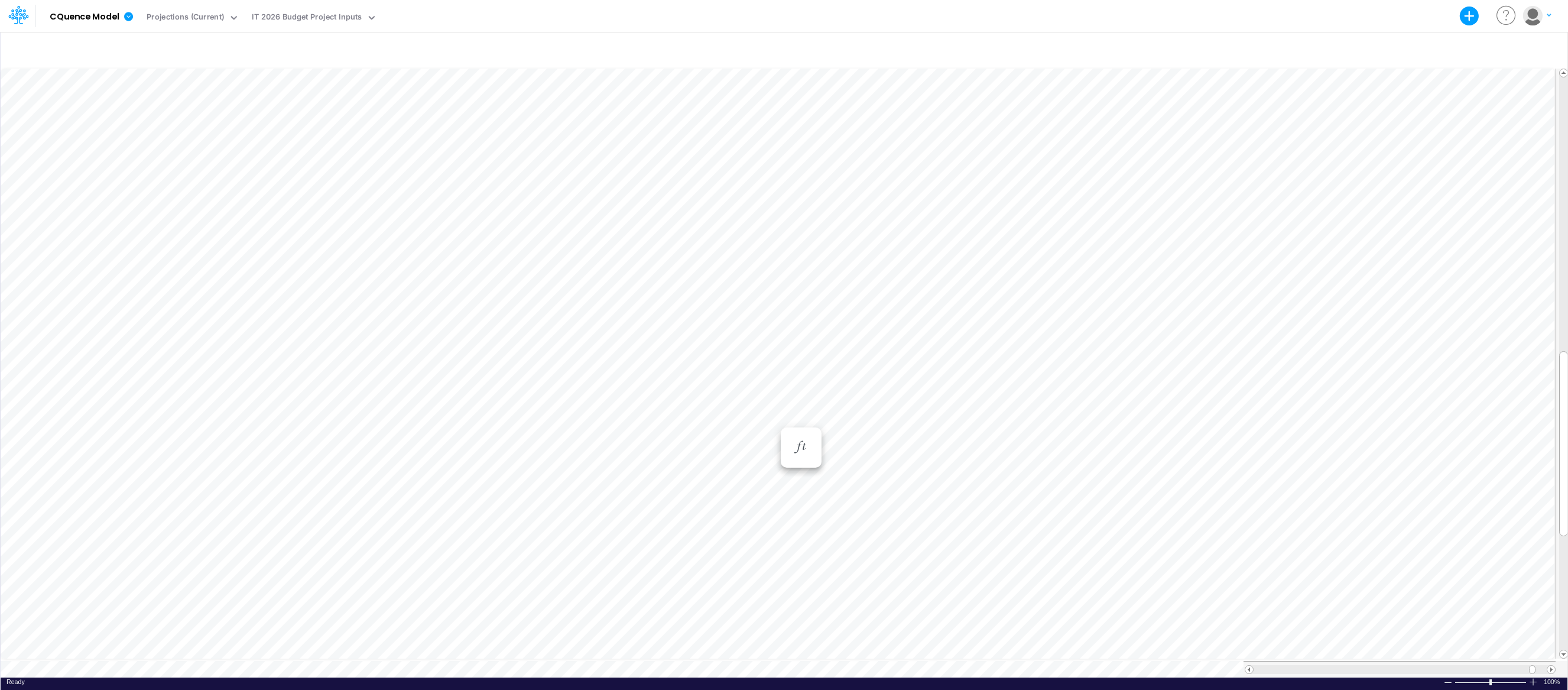
scroll to position [5, 1]
click at [364, 301] on div "Cisco Access Points" at bounding box center [413, 302] width 128 height 11
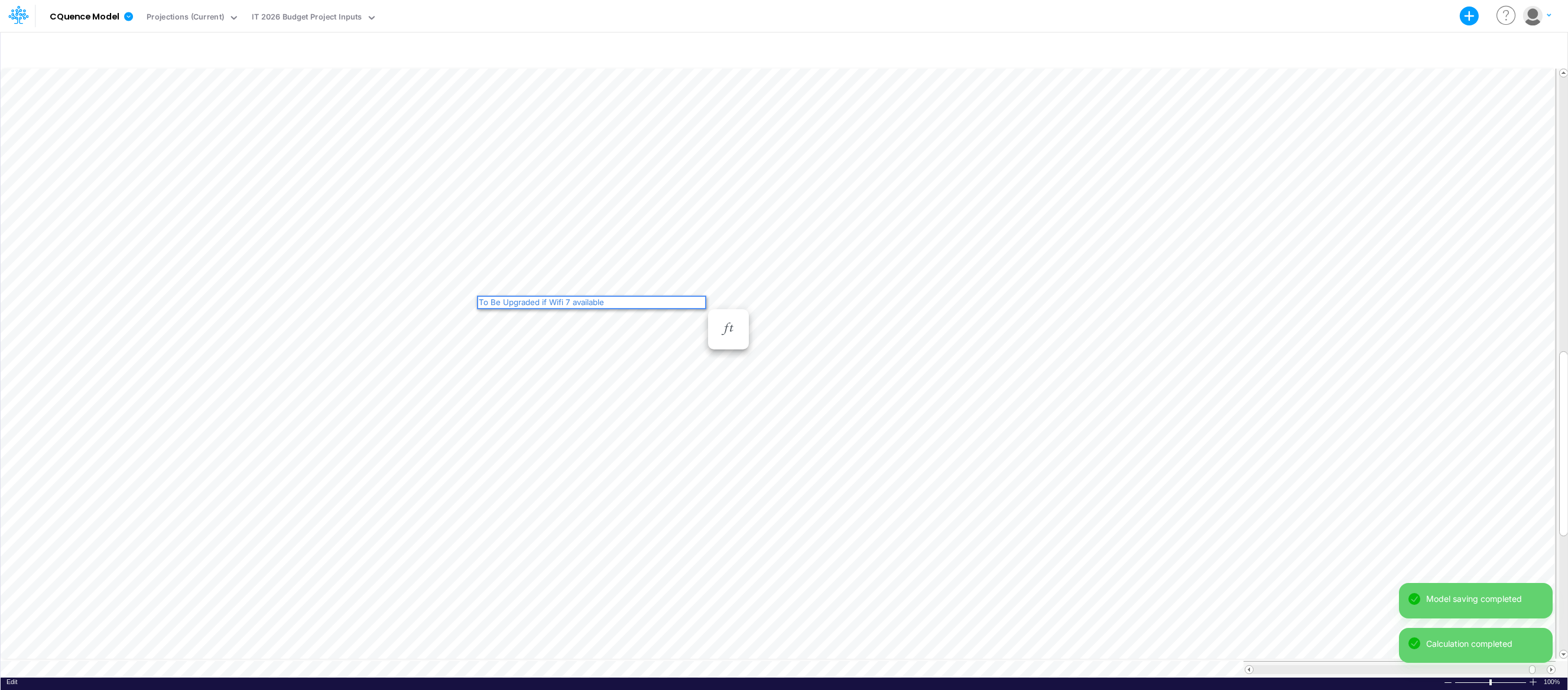
click at [544, 303] on div "To Be Upgraded if Wifi 7 available" at bounding box center [592, 302] width 227 height 11
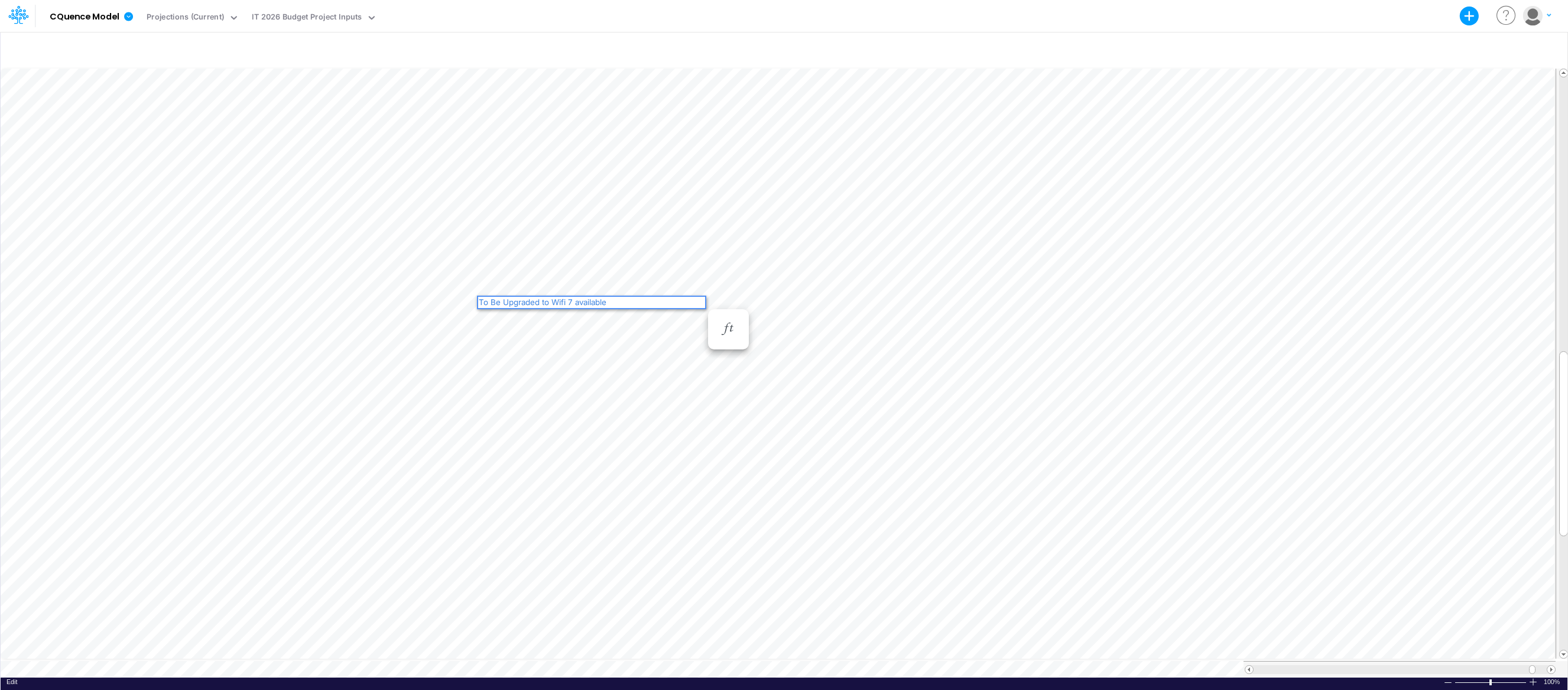
click at [600, 304] on div "To Be Upgraded to Wifi 7 available" at bounding box center [592, 302] width 227 height 11
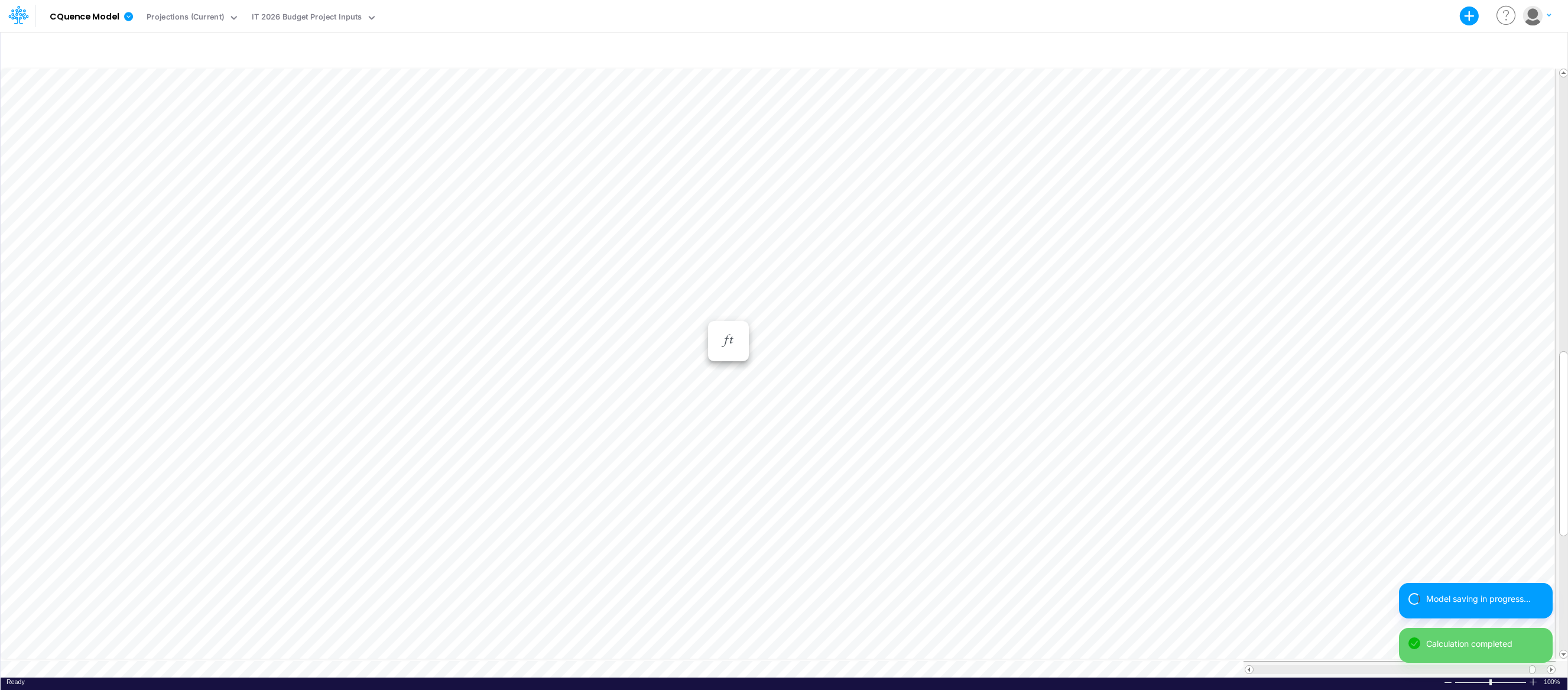
scroll to position [5, 1]
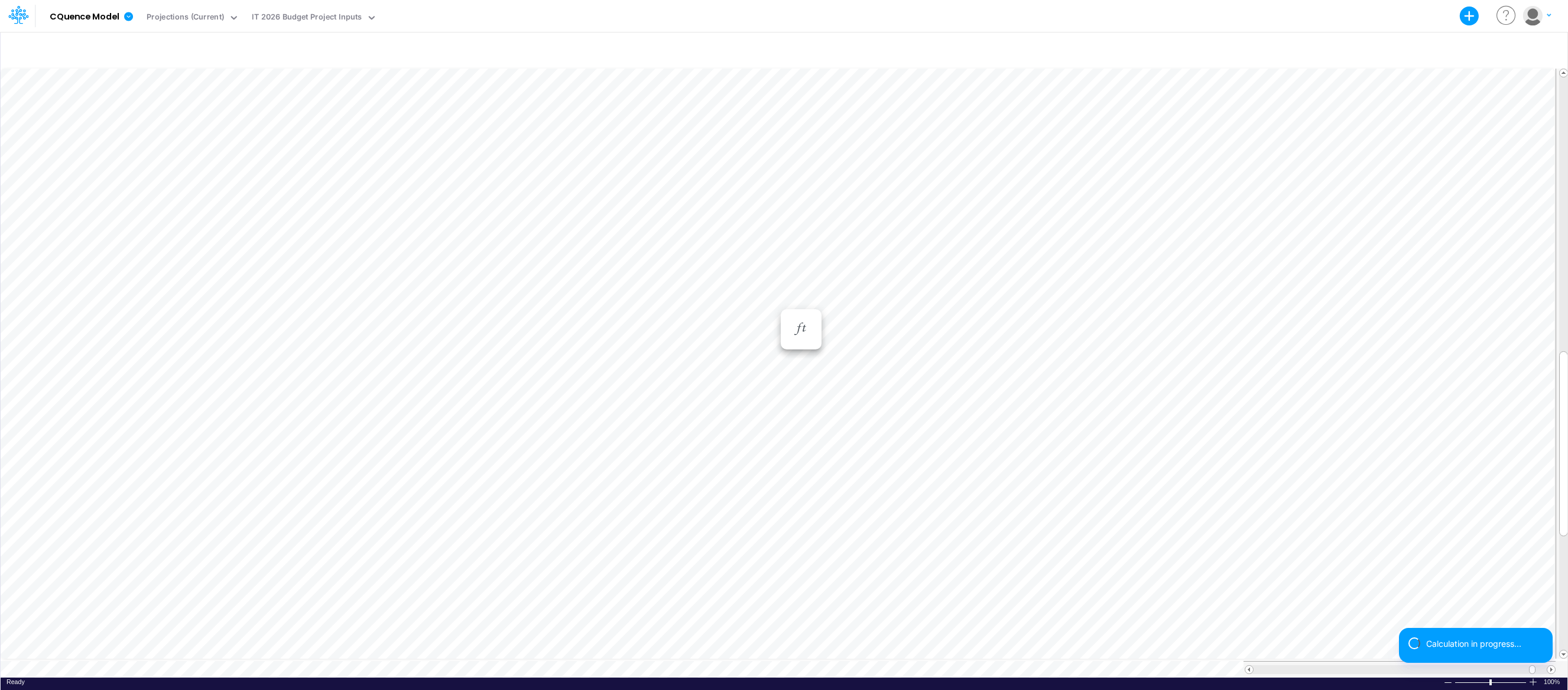
scroll to position [5, 1]
